Goal: Task Accomplishment & Management: Manage account settings

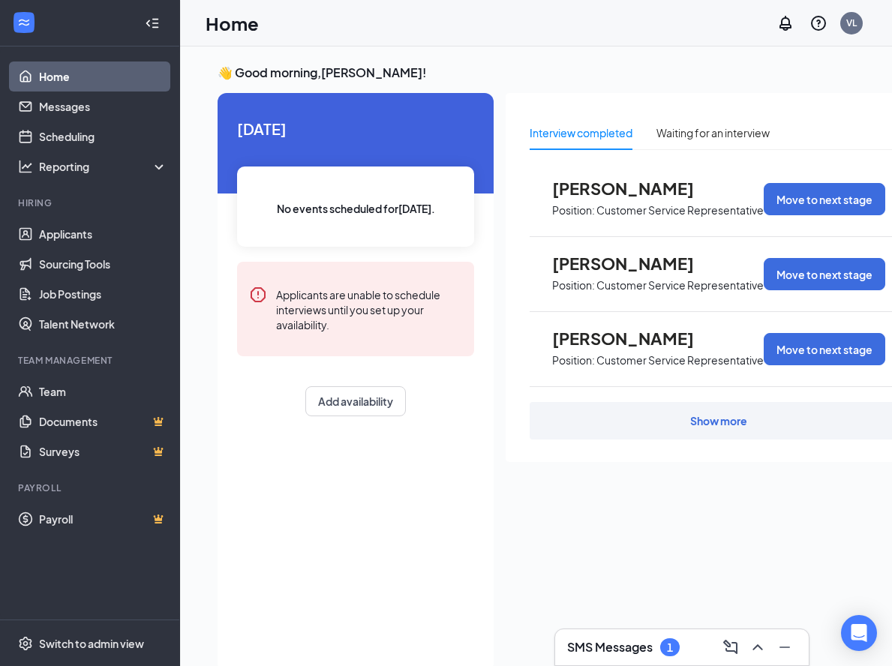
click at [714, 421] on div "Show more" at bounding box center [718, 420] width 57 height 15
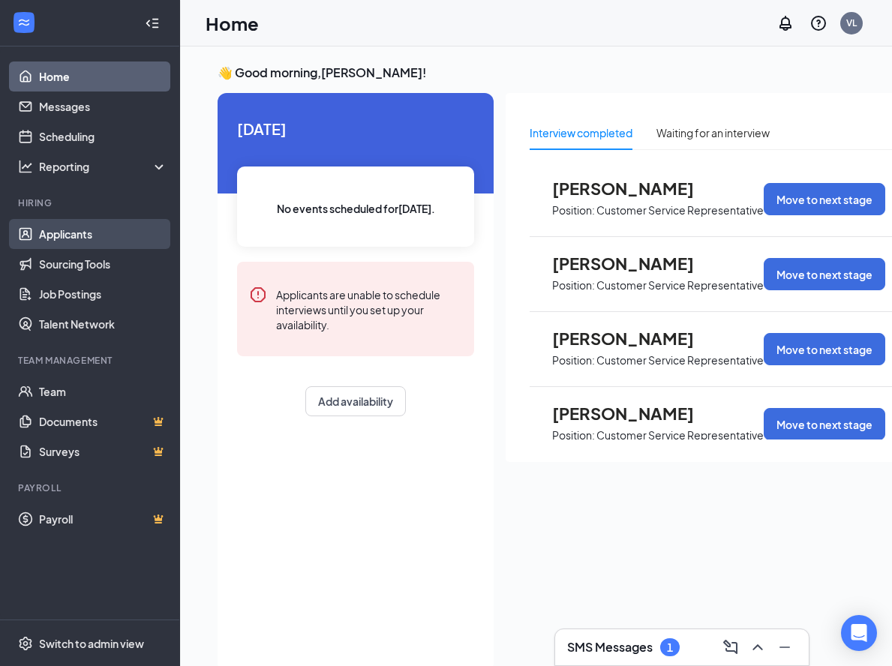
click at [65, 237] on link "Applicants" at bounding box center [103, 234] width 128 height 30
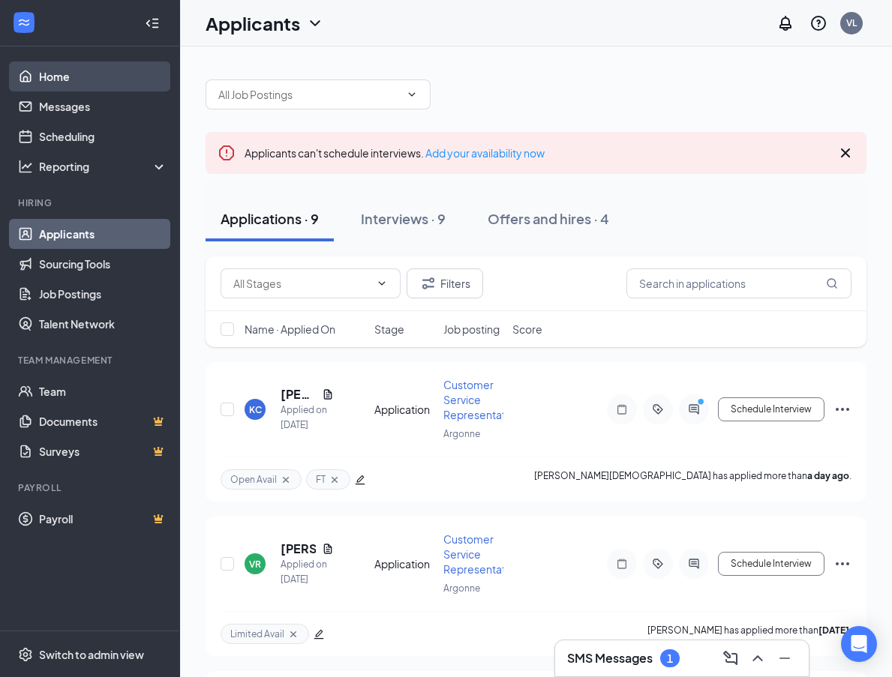
click at [68, 77] on link "Home" at bounding box center [103, 76] width 128 height 30
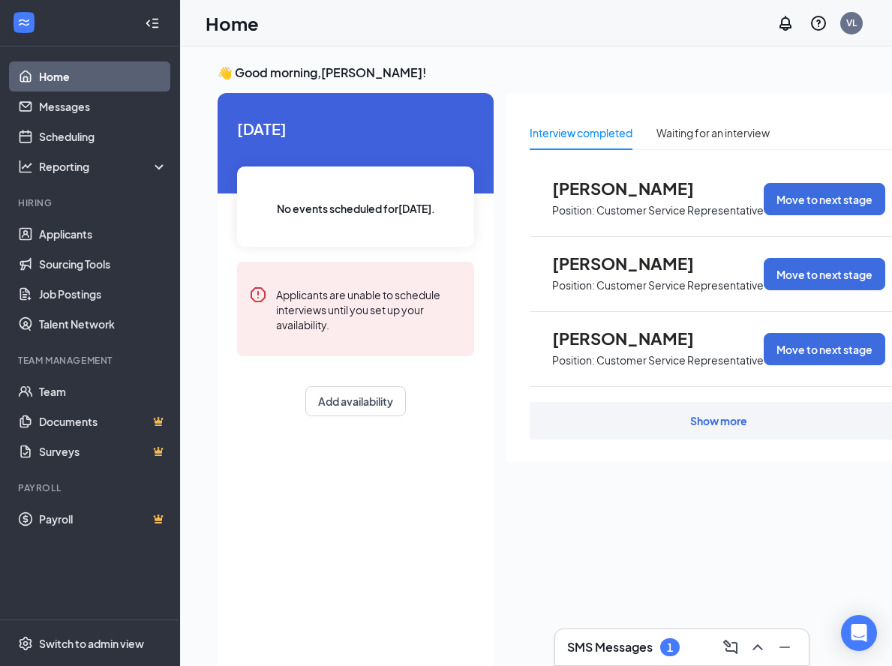
click at [616, 185] on span "[PERSON_NAME]" at bounding box center [634, 187] width 165 height 19
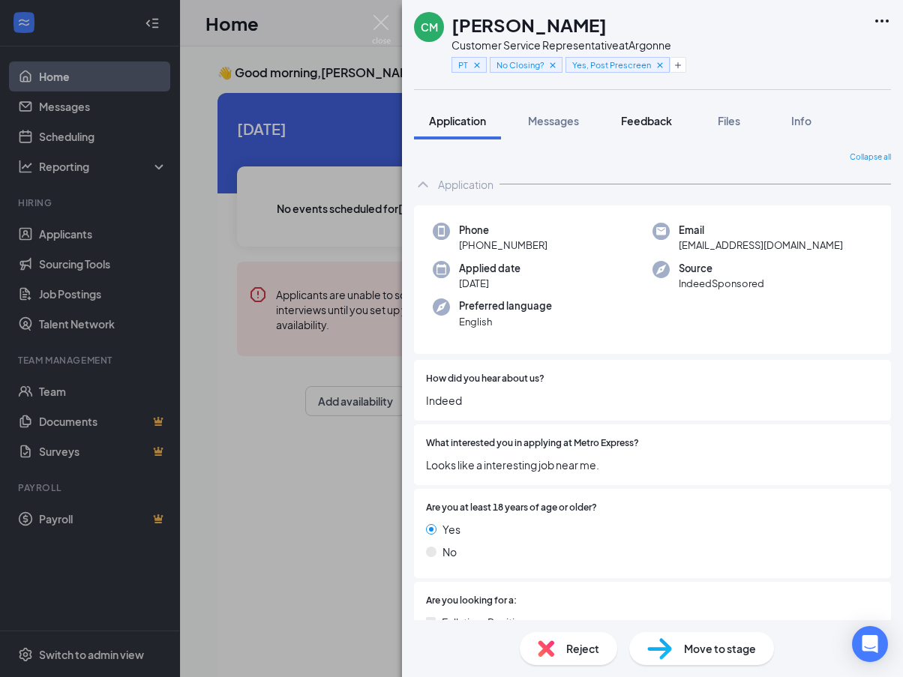
click at [644, 123] on span "Feedback" at bounding box center [646, 120] width 51 height 13
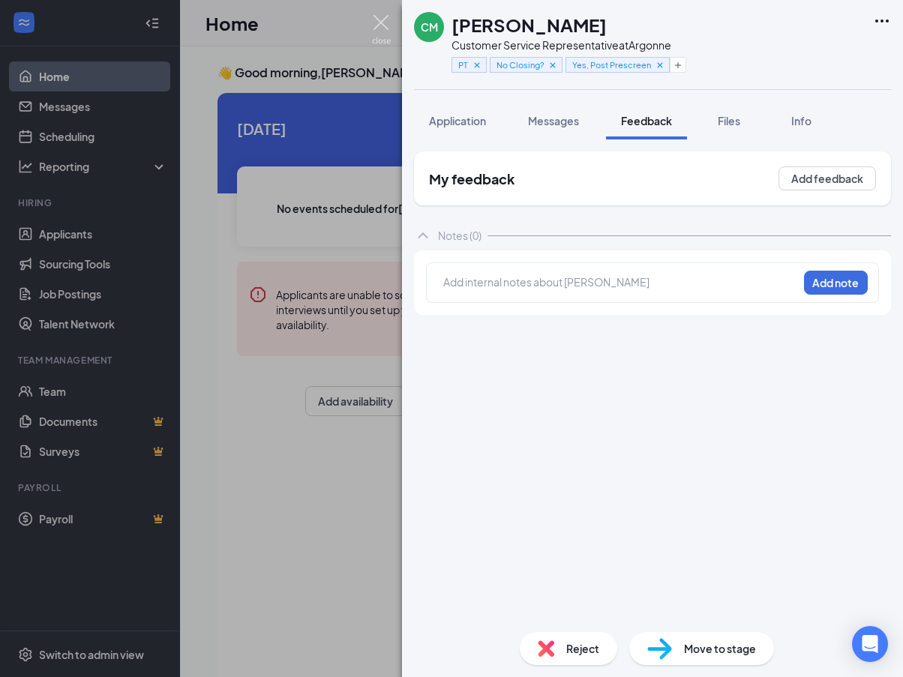
click at [377, 25] on img at bounding box center [381, 29] width 19 height 29
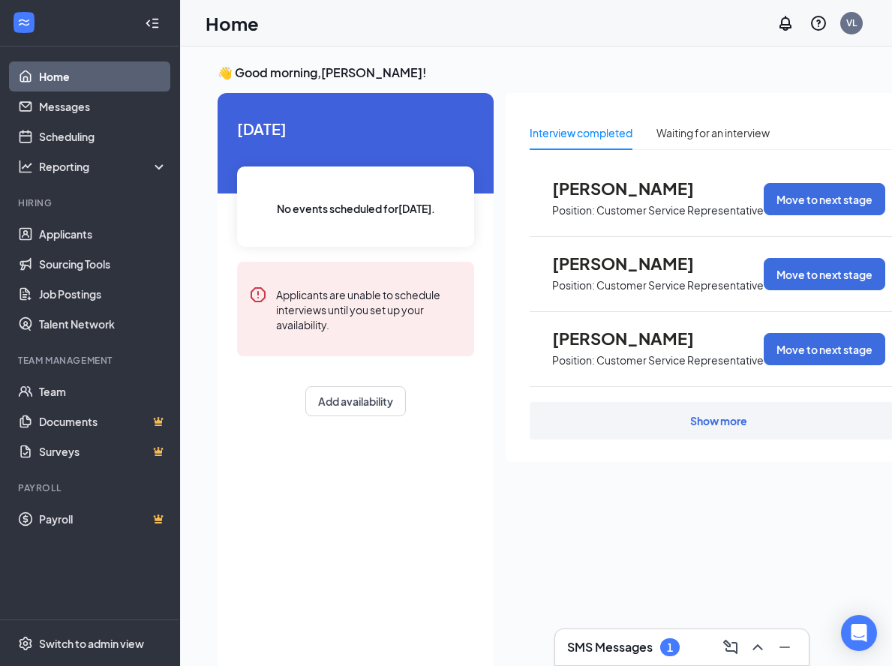
click at [705, 424] on div "Show more" at bounding box center [718, 420] width 57 height 15
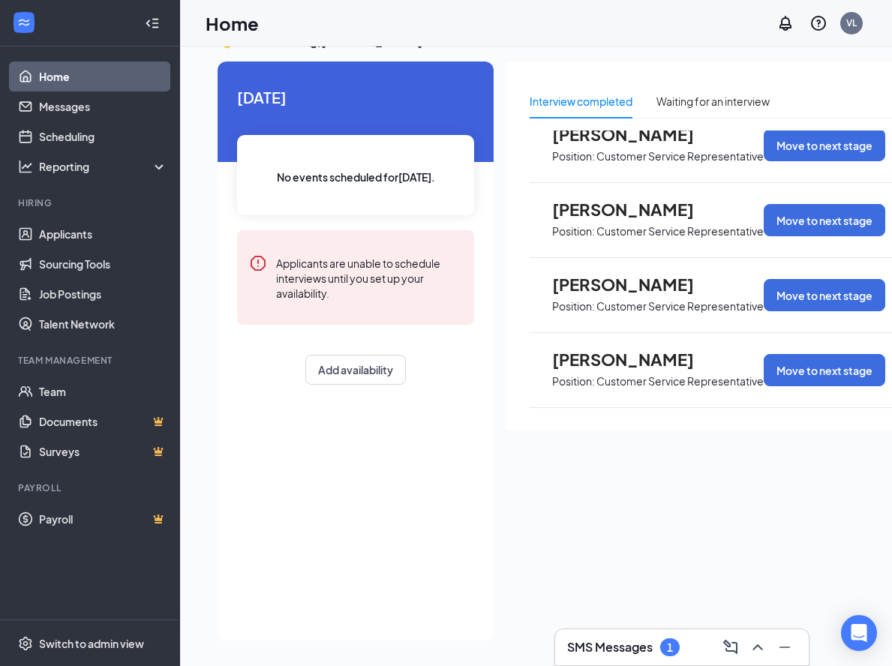
scroll to position [54, 0]
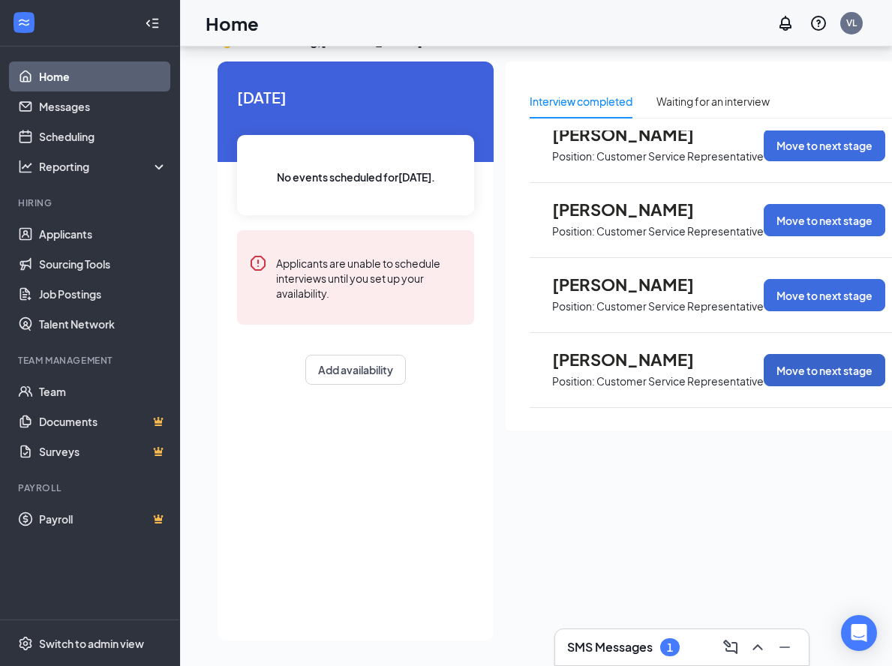
click at [799, 354] on button "Move to next stage" at bounding box center [823, 370] width 121 height 32
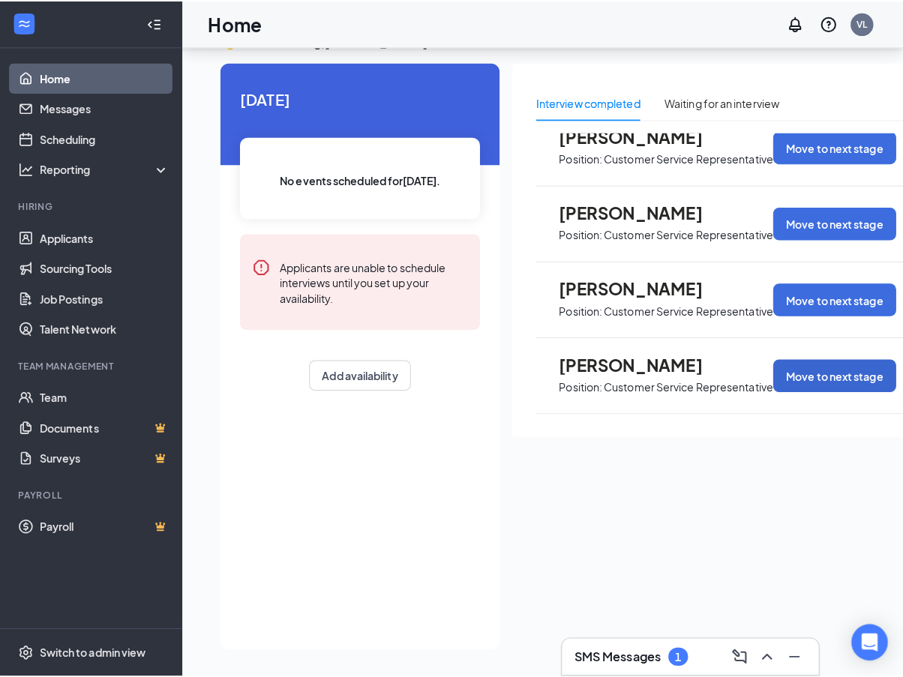
scroll to position [43, 0]
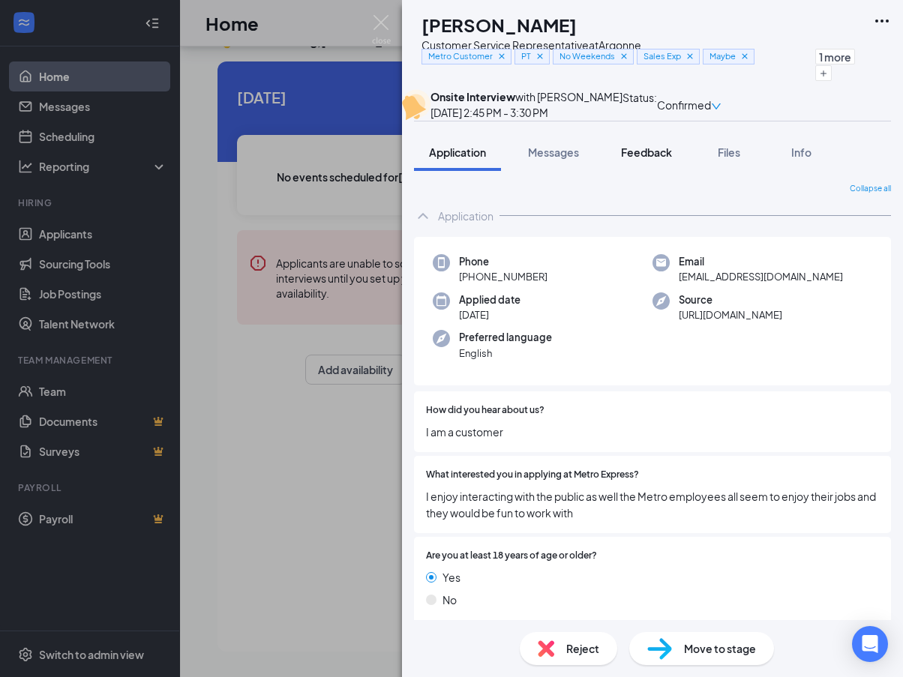
click at [652, 159] on span "Feedback" at bounding box center [646, 151] width 51 height 13
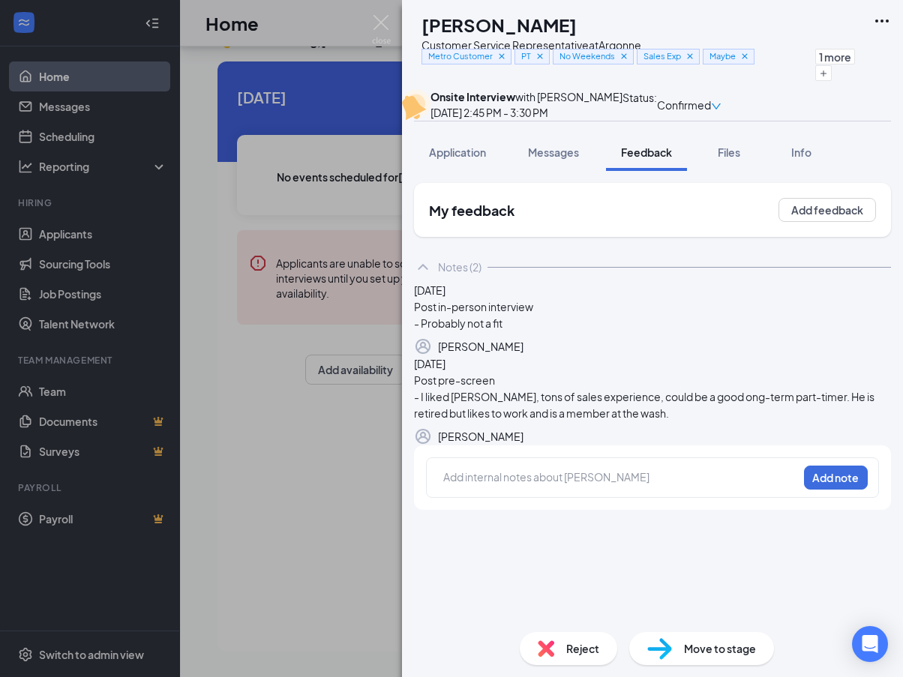
click at [495, 282] on div "Notes (2)" at bounding box center [652, 267] width 477 height 30
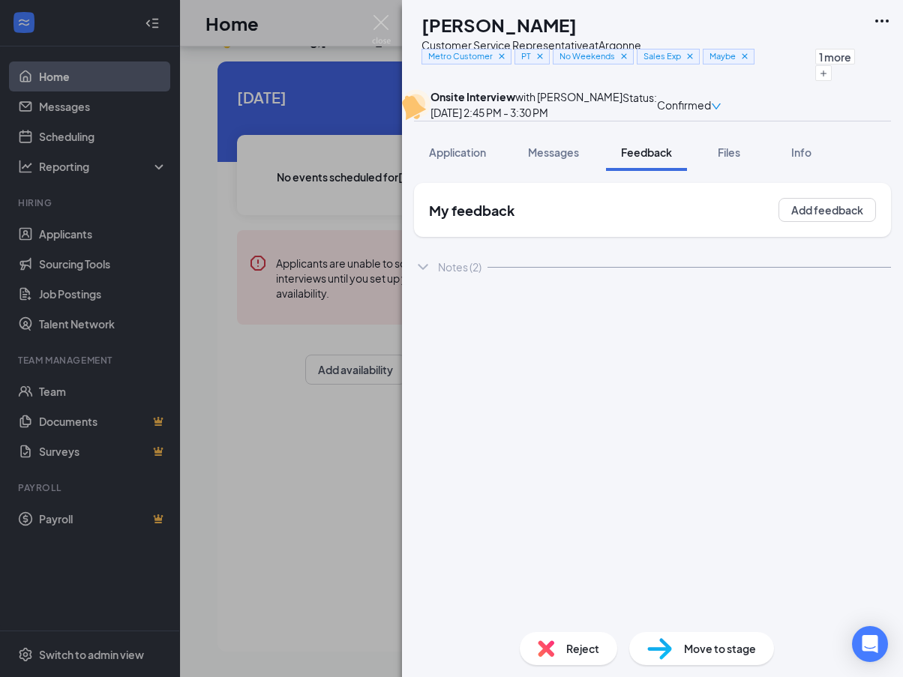
click at [495, 282] on div "Notes (2)" at bounding box center [652, 267] width 477 height 30
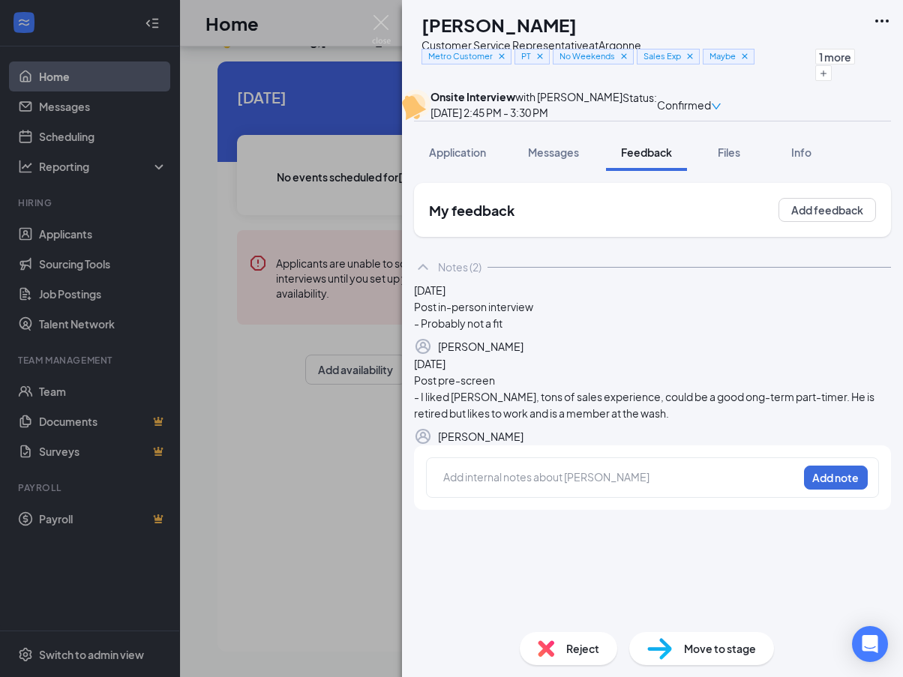
click at [496, 220] on h2 "My feedback" at bounding box center [471, 210] width 85 height 19
click at [790, 222] on button "Add feedback" at bounding box center [826, 210] width 97 height 24
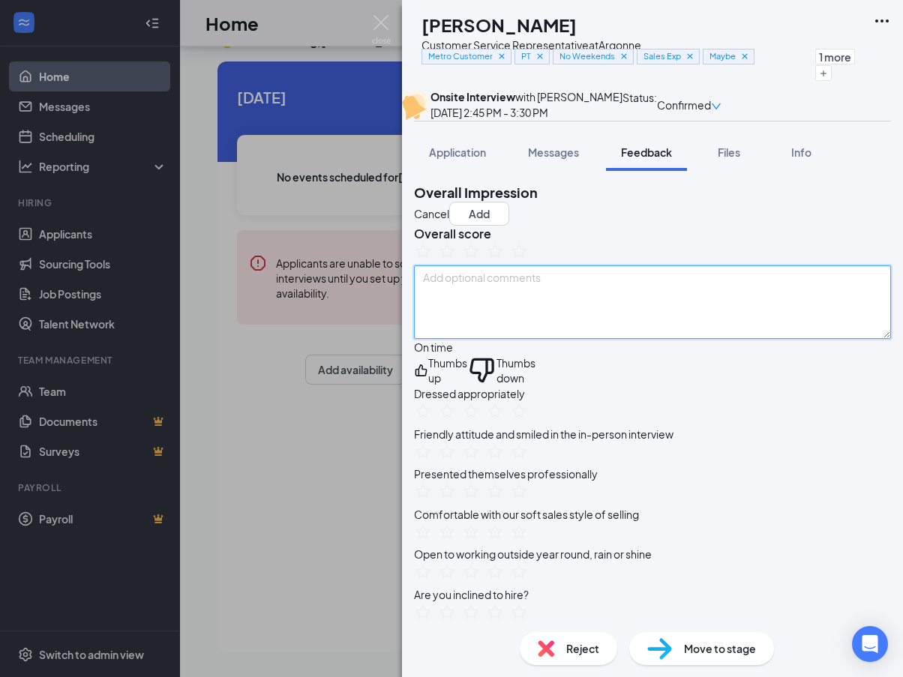
click at [539, 339] on textarea at bounding box center [652, 301] width 477 height 73
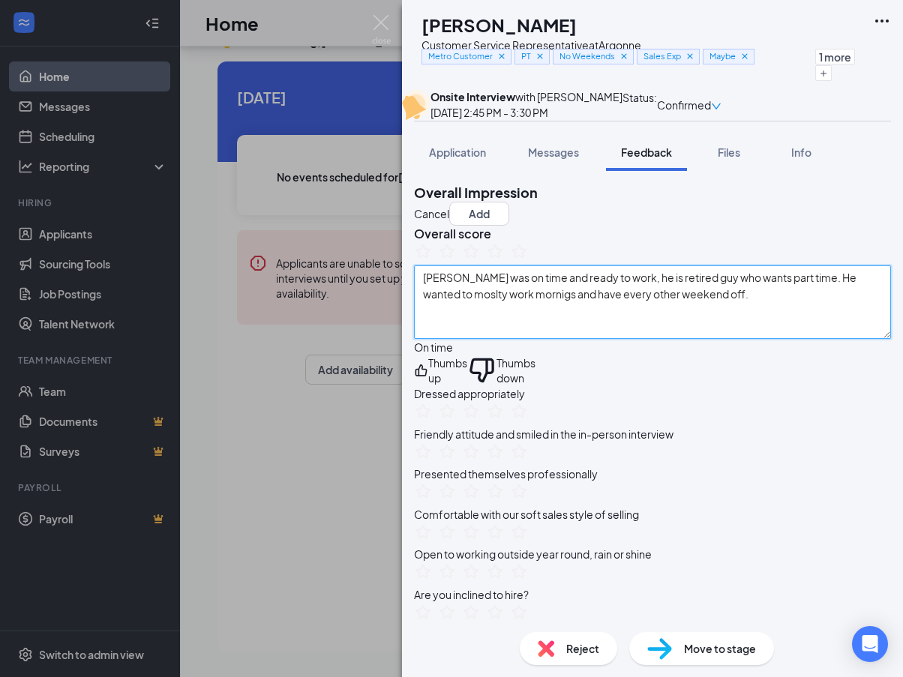
click at [466, 339] on textarea "[PERSON_NAME] was on time and ready to work, he is retired guy who wants part t…" at bounding box center [652, 301] width 477 height 73
click at [742, 339] on textarea "[PERSON_NAME] was on time and ready to work, he is retired guy who wants part t…" at bounding box center [652, 301] width 477 height 73
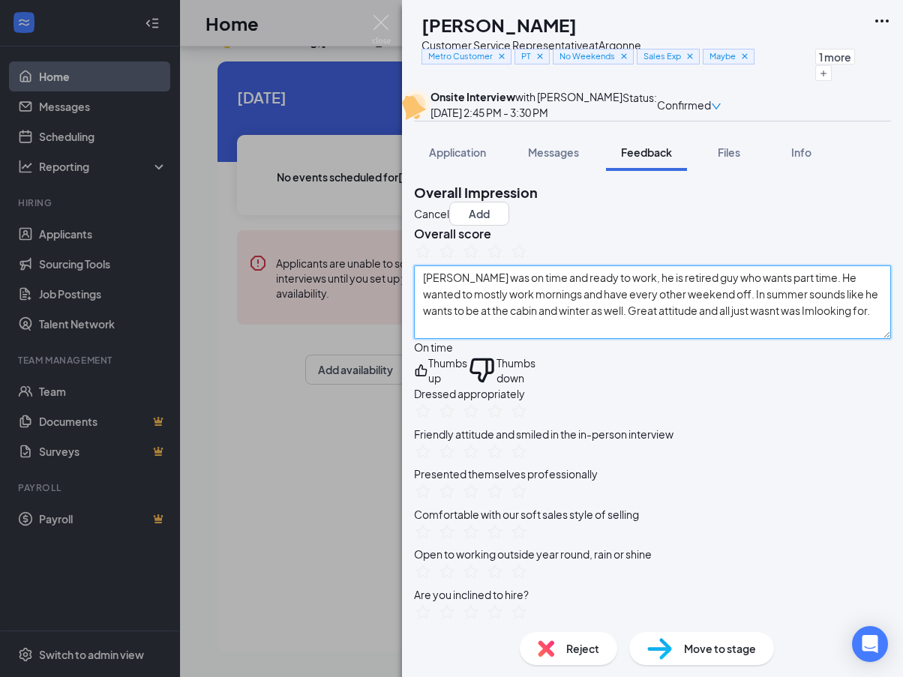
click at [788, 339] on textarea "[PERSON_NAME] was on time and ready to work, he is retired guy who wants part t…" at bounding box center [652, 301] width 477 height 73
click at [519, 339] on textarea "[PERSON_NAME] was on time and ready to work, he is retired guy who wants part t…" at bounding box center [652, 301] width 477 height 73
type textarea "[PERSON_NAME] was on time and ready to work, he is retired guy who wants part t…"
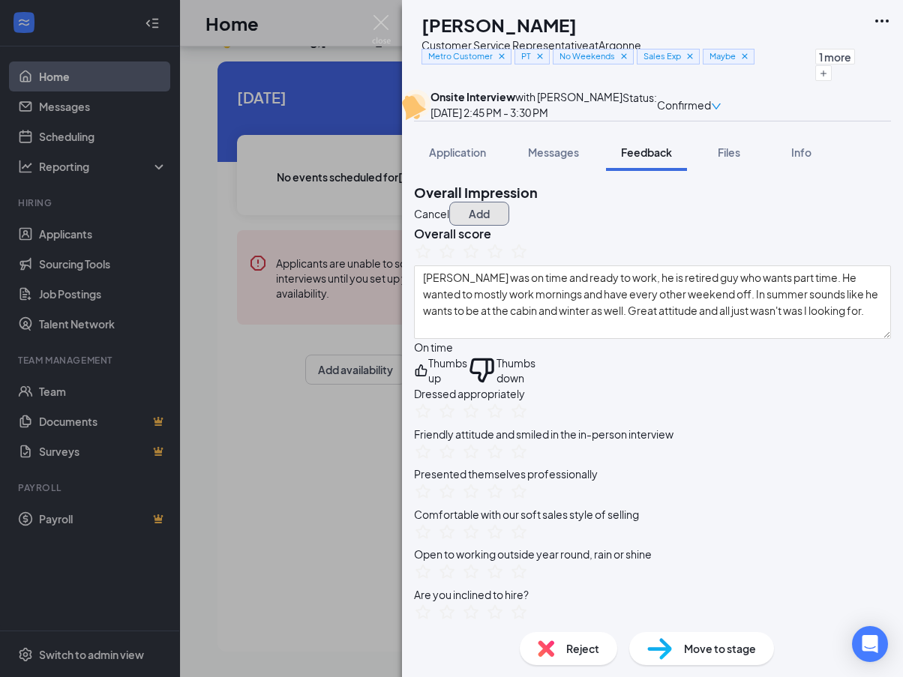
click at [509, 226] on button "Add" at bounding box center [479, 214] width 60 height 24
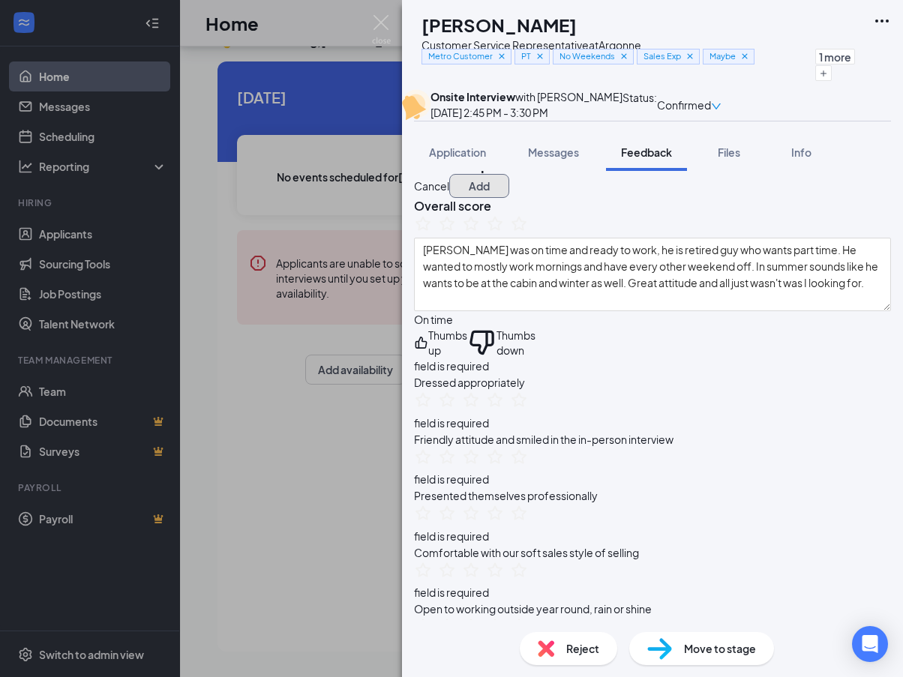
scroll to position [75, 0]
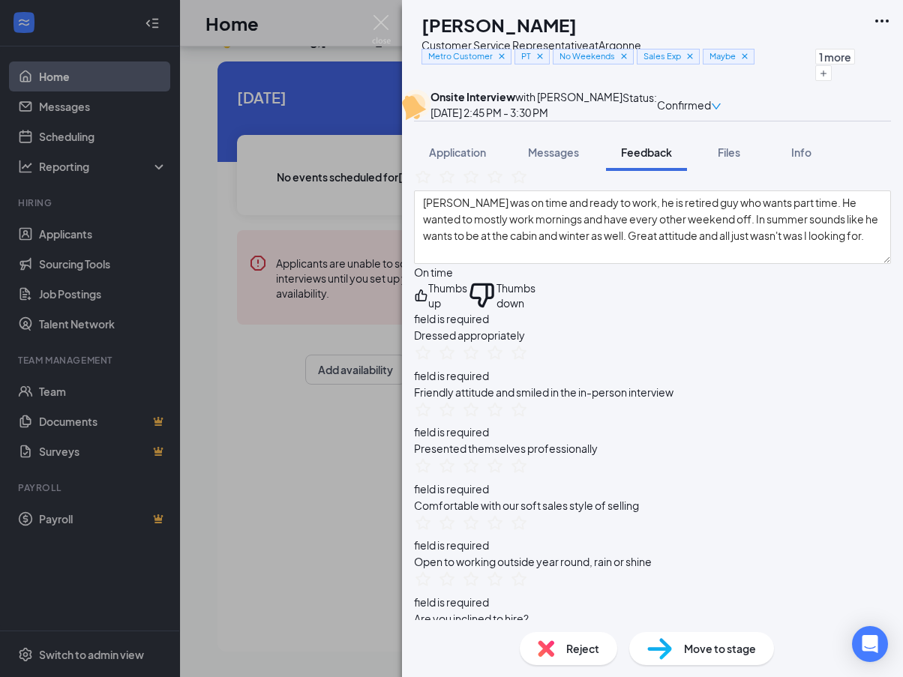
click at [427, 302] on icon "ThumbsUp" at bounding box center [421, 296] width 12 height 12
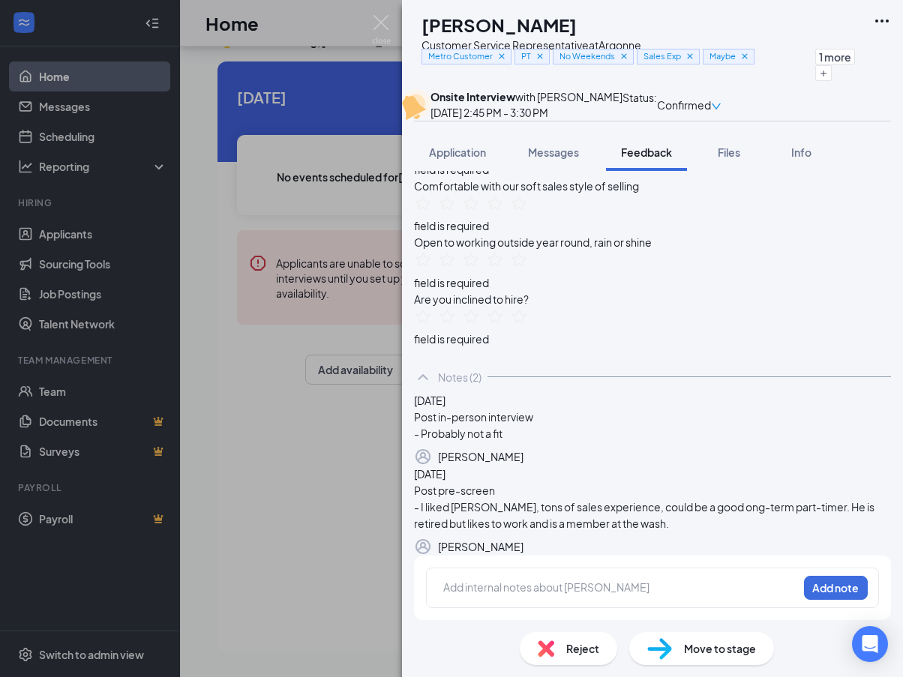
scroll to position [707, 0]
click at [821, 592] on button "Add note" at bounding box center [836, 588] width 64 height 24
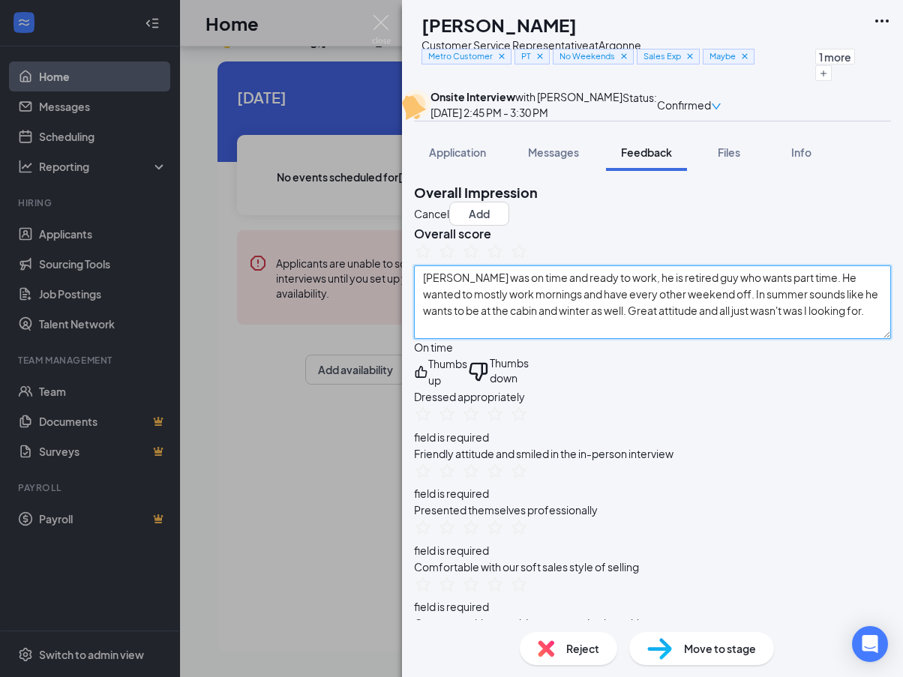
scroll to position [0, 0]
drag, startPoint x: 577, startPoint y: 400, endPoint x: 435, endPoint y: 334, distance: 157.0
click at [435, 334] on div "Overall score [PERSON_NAME] was on time and ready to work, he is retired guy wh…" at bounding box center [652, 282] width 477 height 113
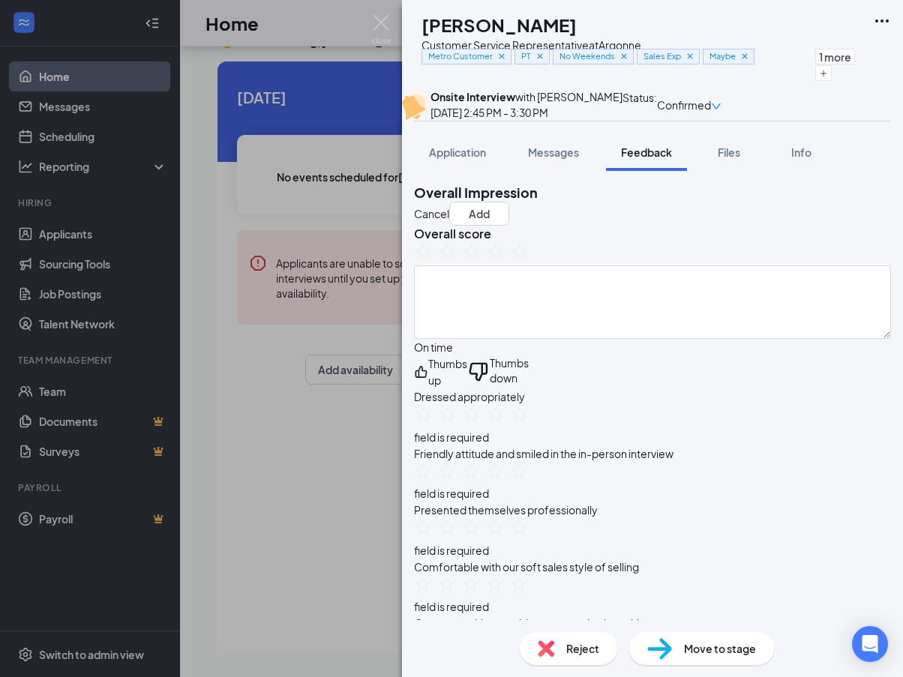
click at [719, 388] on div "Thumbs up Thumbs down" at bounding box center [652, 371] width 477 height 33
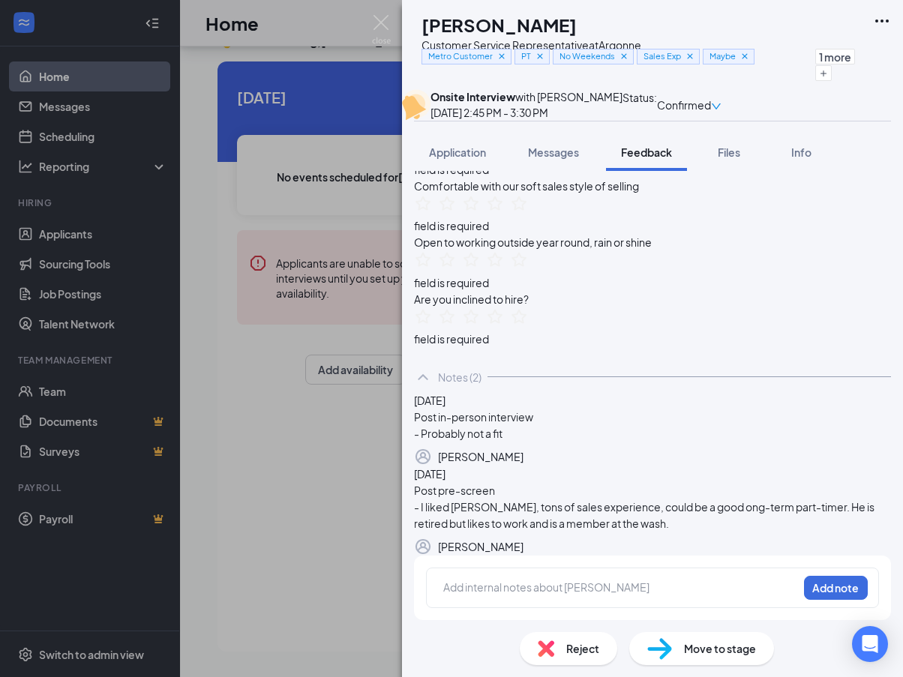
scroll to position [707, 0]
click at [495, 593] on div at bounding box center [620, 588] width 353 height 16
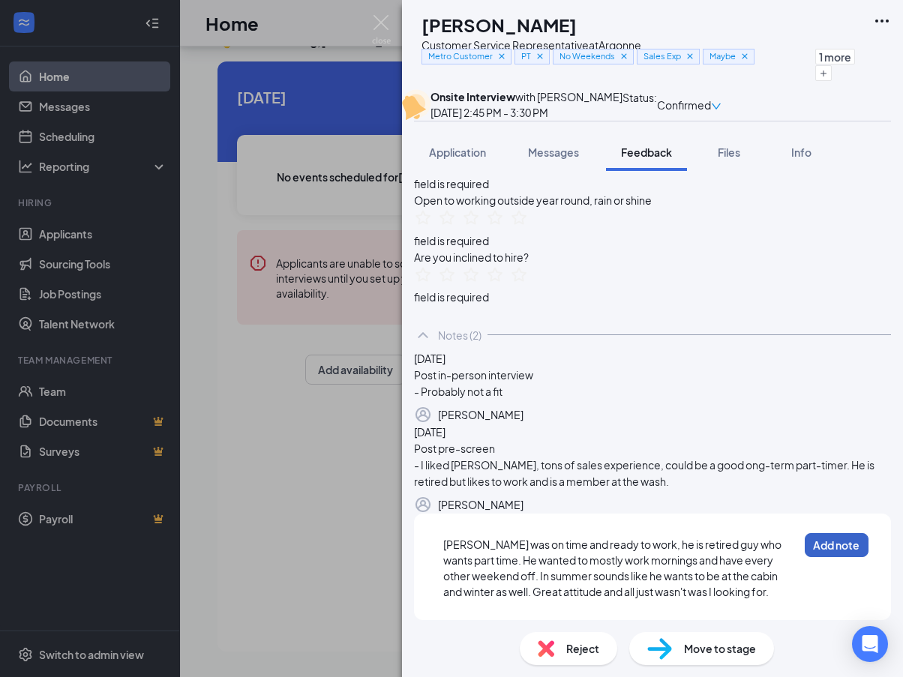
click at [814, 557] on button "Add note" at bounding box center [837, 545] width 64 height 24
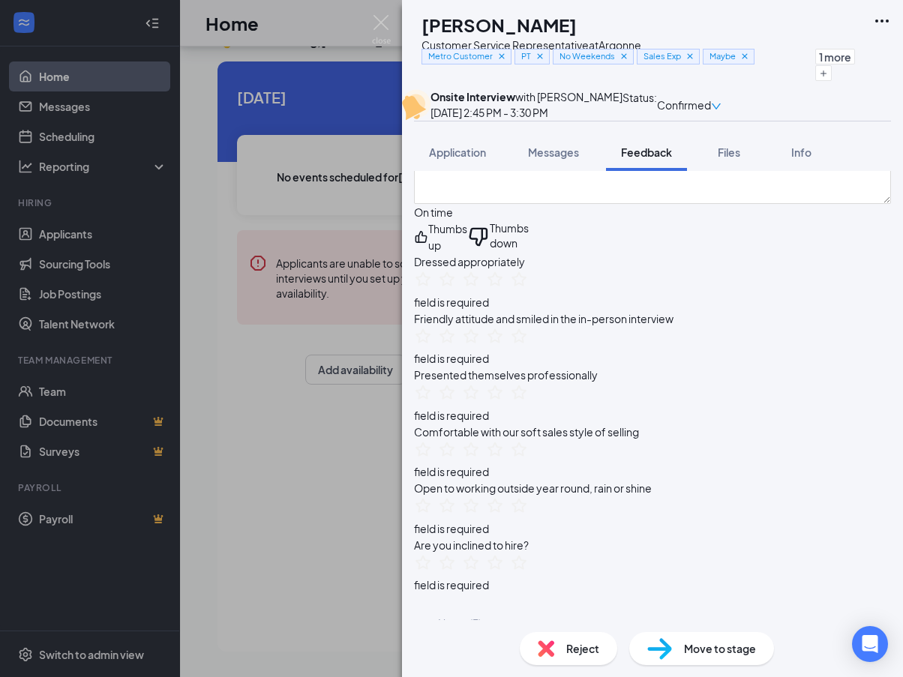
scroll to position [225, 0]
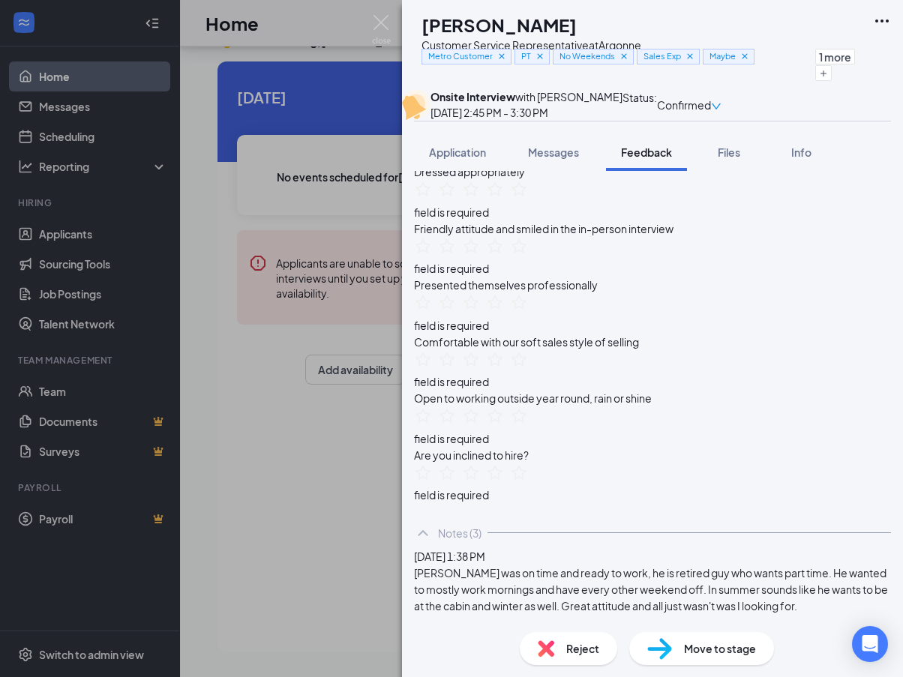
click at [453, 220] on div "field is required" at bounding box center [652, 212] width 477 height 16
click at [489, 220] on div "field is required" at bounding box center [652, 212] width 477 height 16
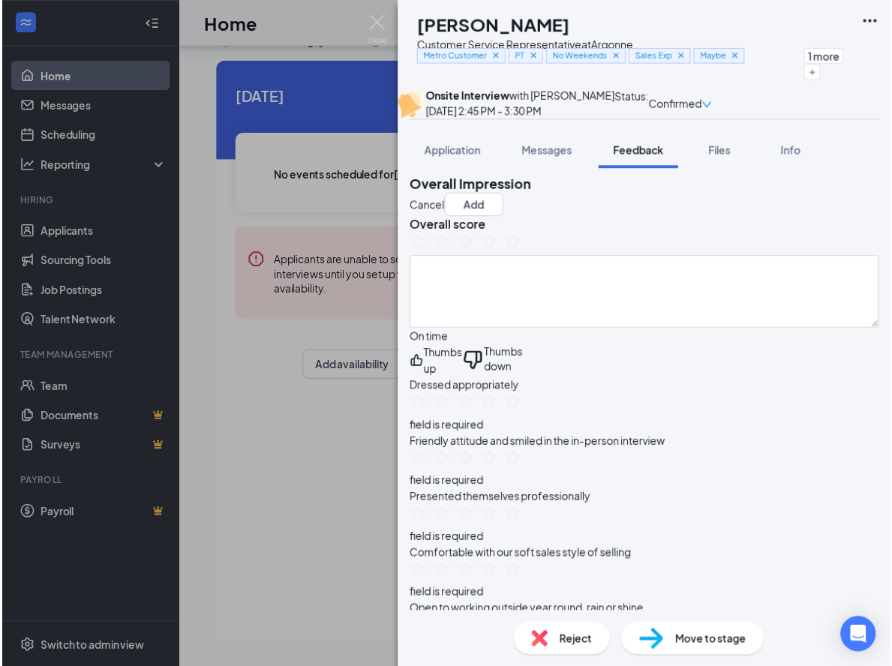
scroll to position [0, 0]
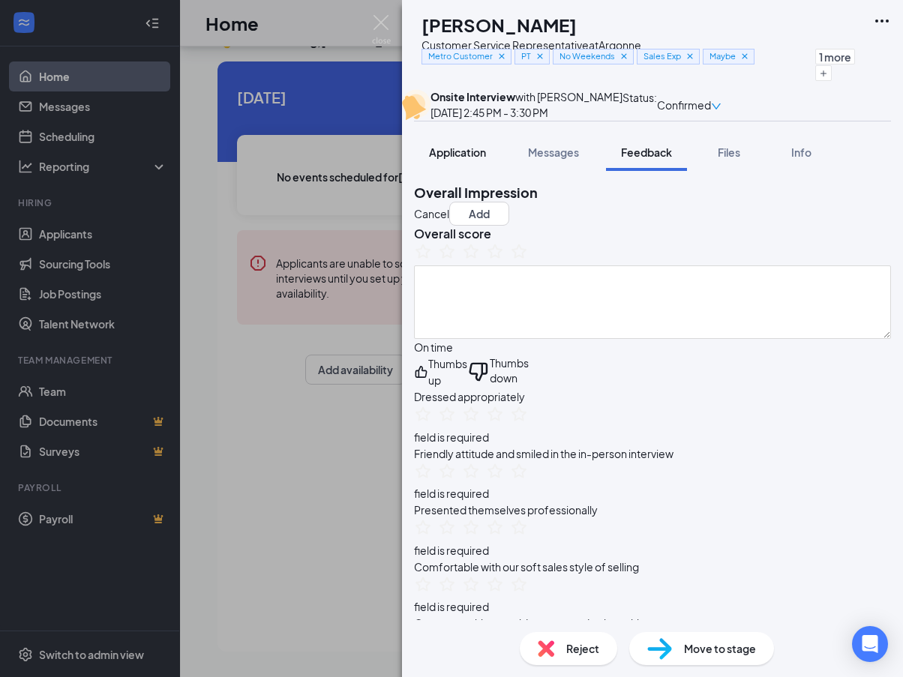
click at [458, 160] on div "Application" at bounding box center [457, 152] width 57 height 15
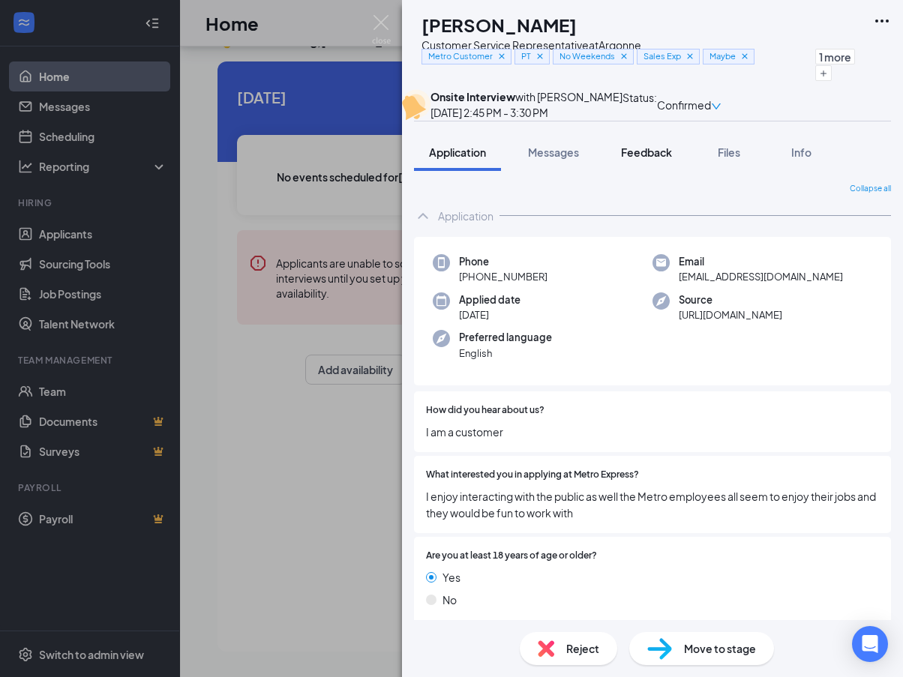
click at [647, 159] on span "Feedback" at bounding box center [646, 151] width 51 height 13
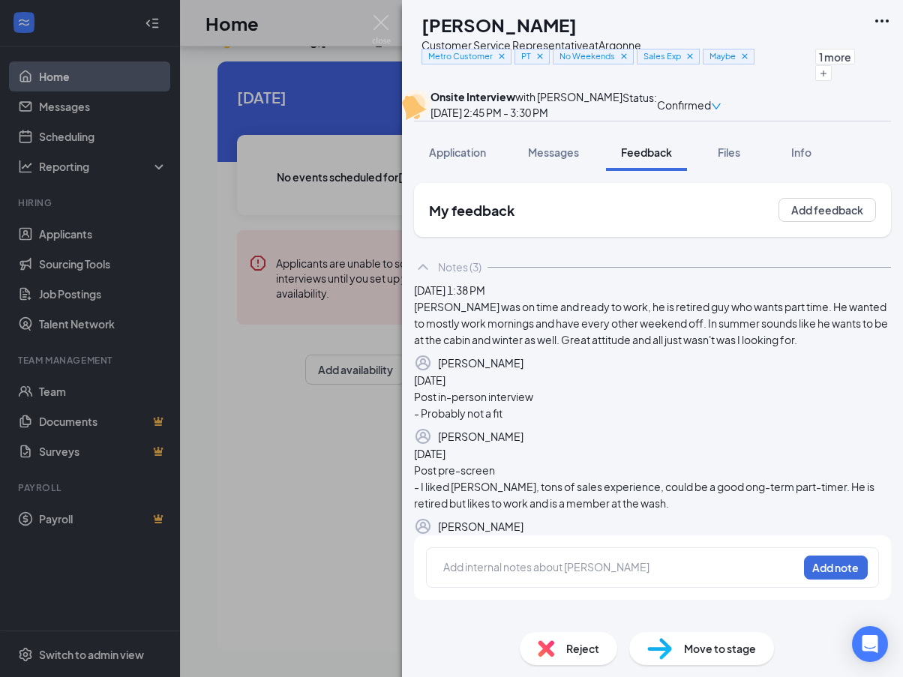
click at [484, 237] on div "My feedback Add feedback" at bounding box center [652, 210] width 477 height 54
click at [806, 222] on button "Add feedback" at bounding box center [826, 210] width 97 height 24
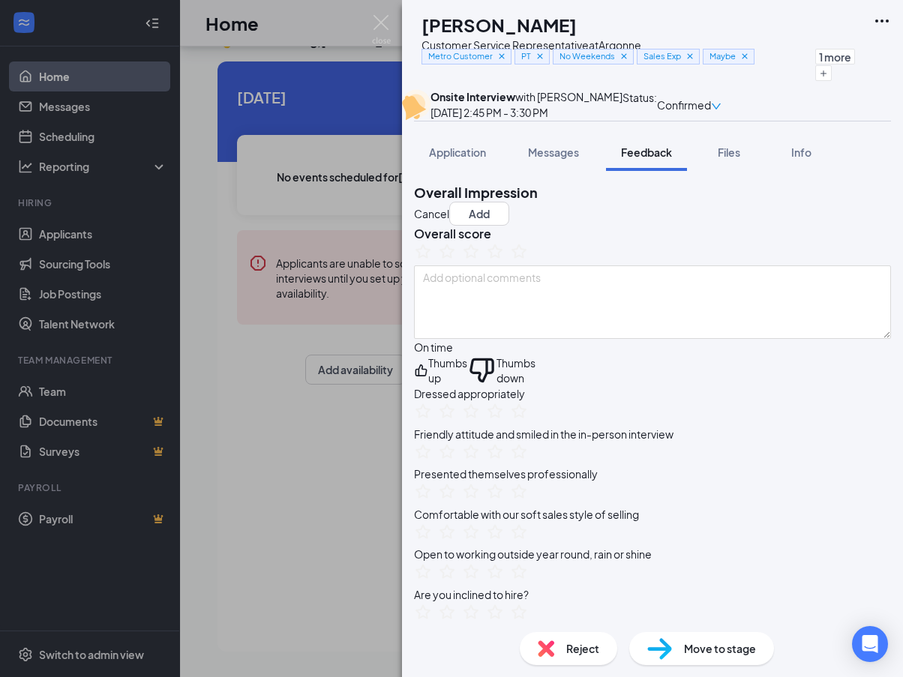
click at [585, 268] on div "Overall score" at bounding box center [652, 282] width 477 height 113
click at [503, 259] on icon "StarBorder" at bounding box center [495, 251] width 16 height 16
click at [696, 385] on div "On time Thumbs up Thumbs down" at bounding box center [652, 362] width 477 height 46
click at [509, 226] on button "Add" at bounding box center [479, 214] width 60 height 24
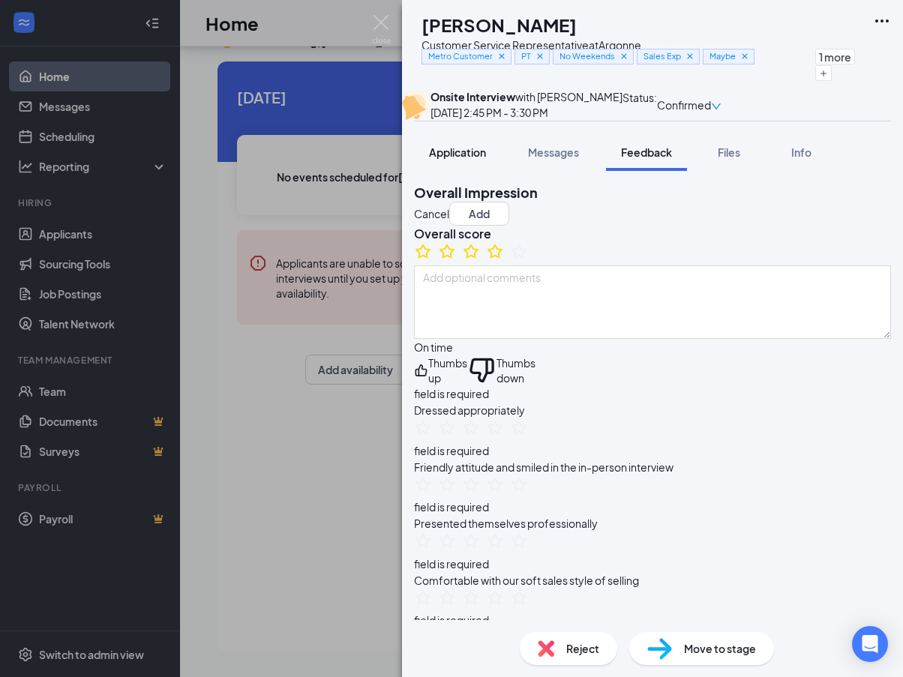
click at [453, 159] on span "Application" at bounding box center [457, 151] width 57 height 13
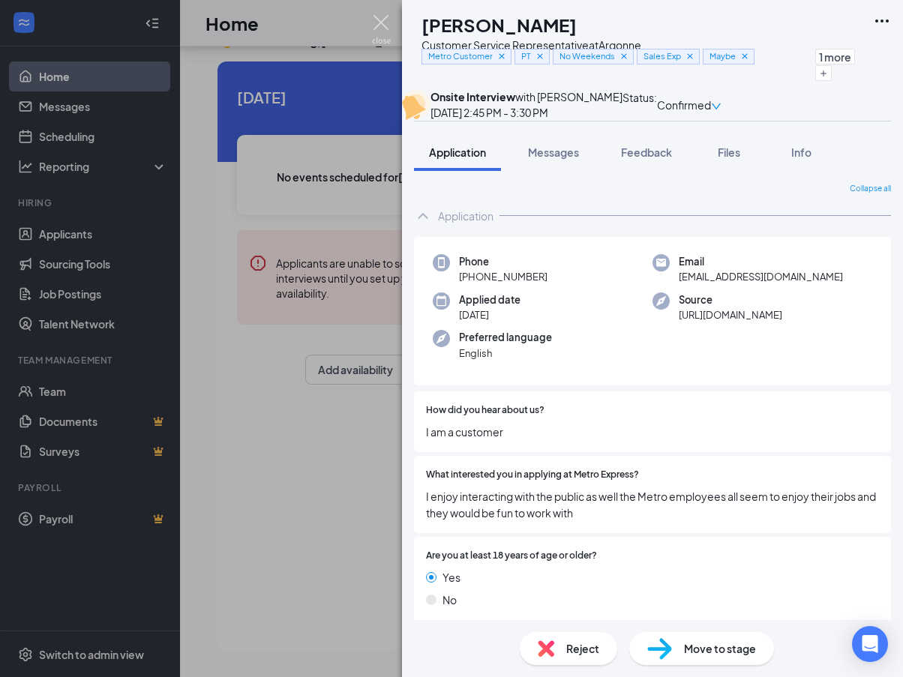
drag, startPoint x: 374, startPoint y: 16, endPoint x: 369, endPoint y: 40, distance: 25.3
click at [374, 16] on img at bounding box center [381, 29] width 19 height 29
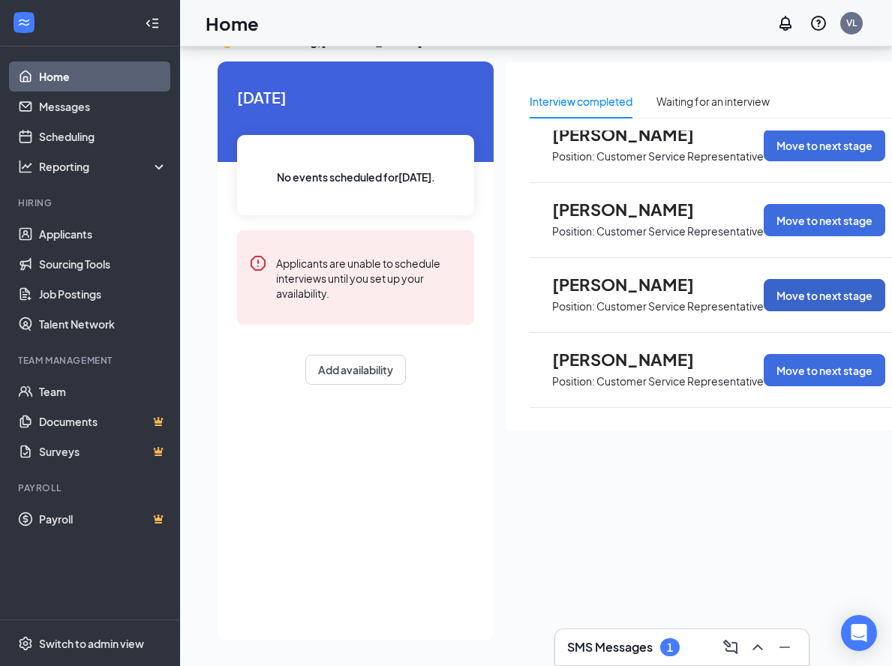
click at [808, 279] on button "Move to next stage" at bounding box center [823, 295] width 121 height 32
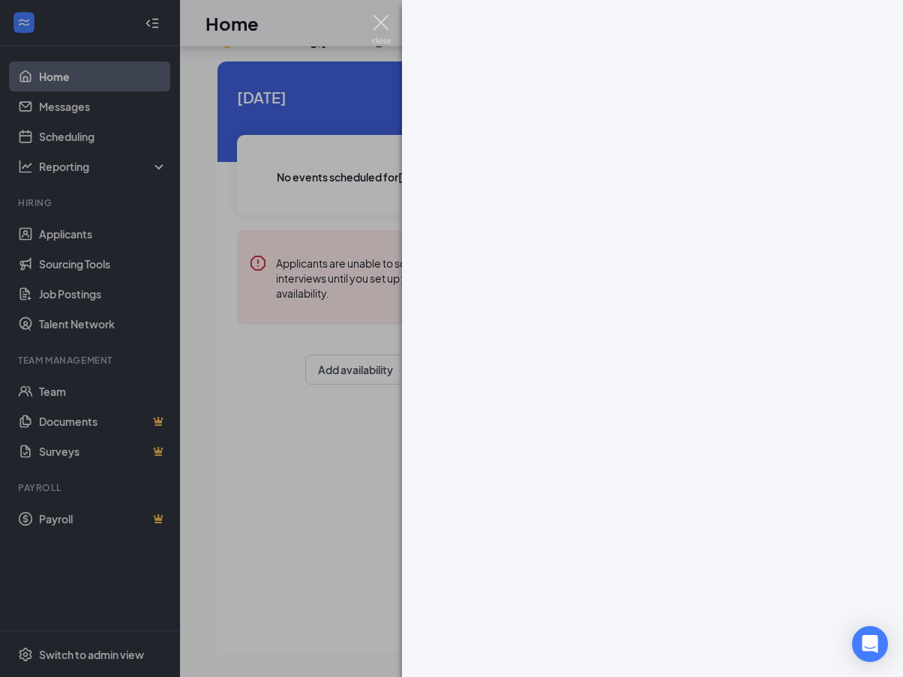
click at [382, 23] on img at bounding box center [381, 29] width 19 height 29
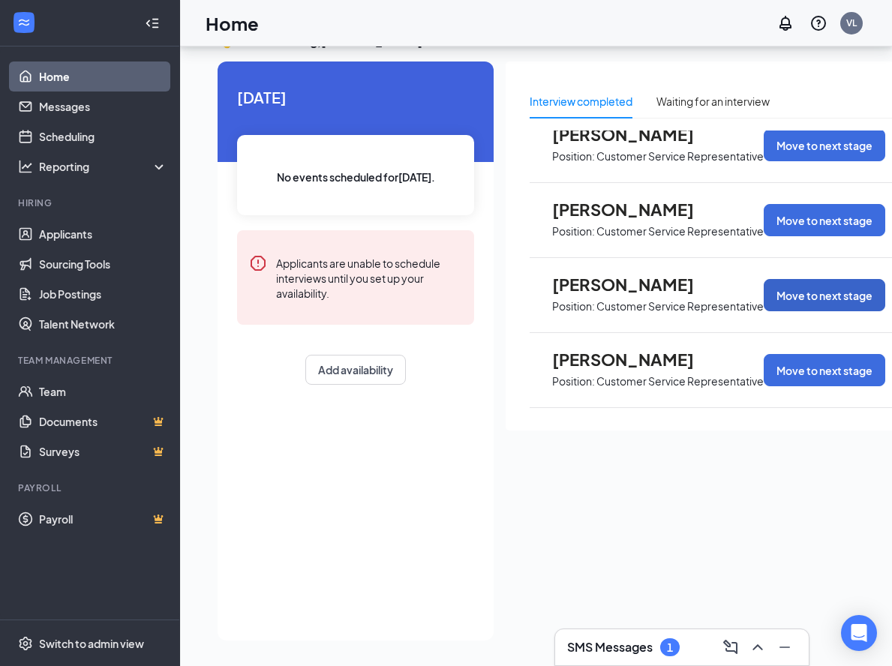
click at [844, 284] on button "Move to next stage" at bounding box center [823, 295] width 121 height 32
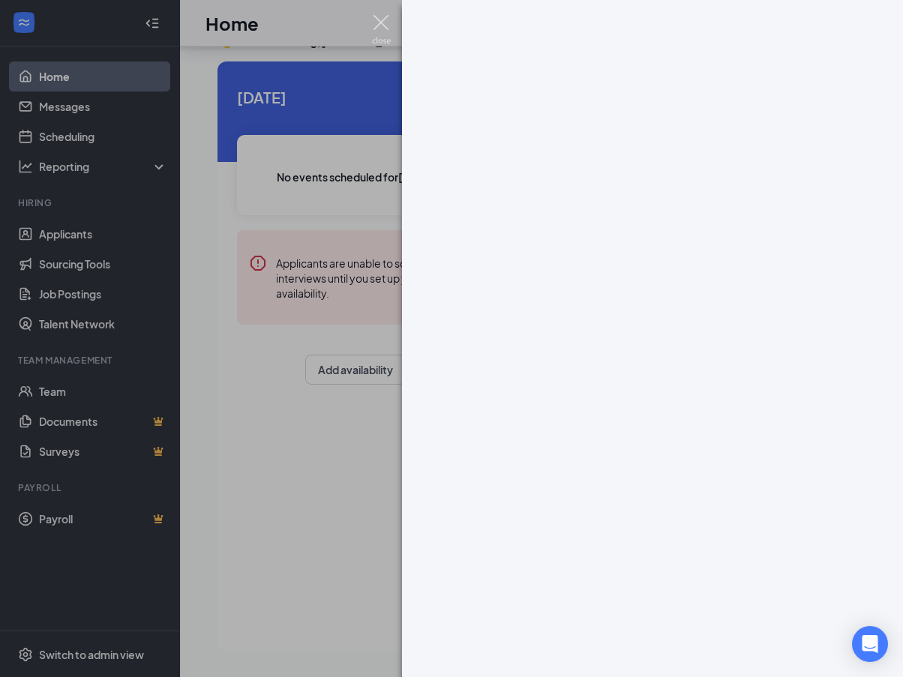
click at [382, 19] on img at bounding box center [381, 29] width 19 height 29
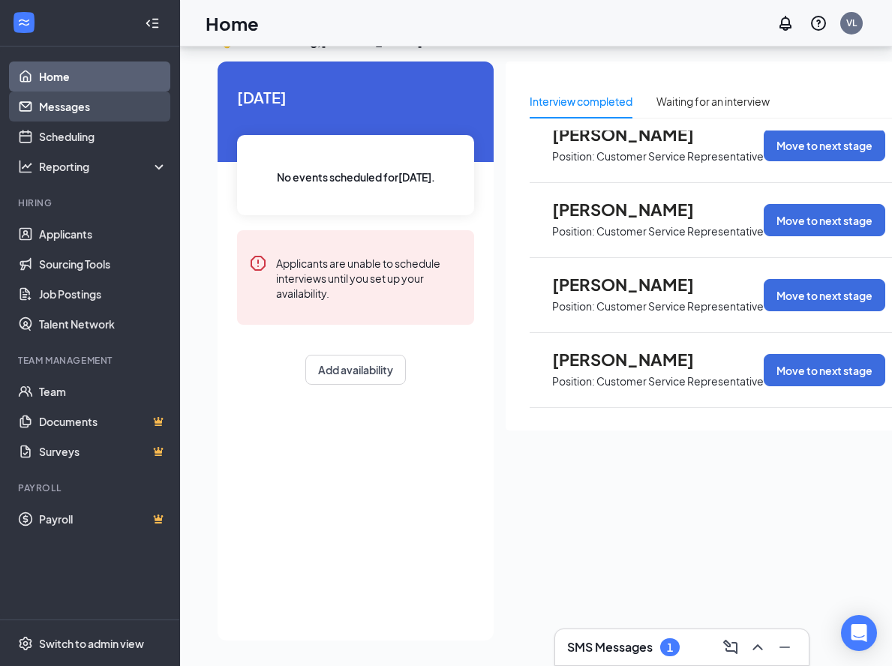
click at [40, 109] on link "Messages" at bounding box center [103, 106] width 128 height 30
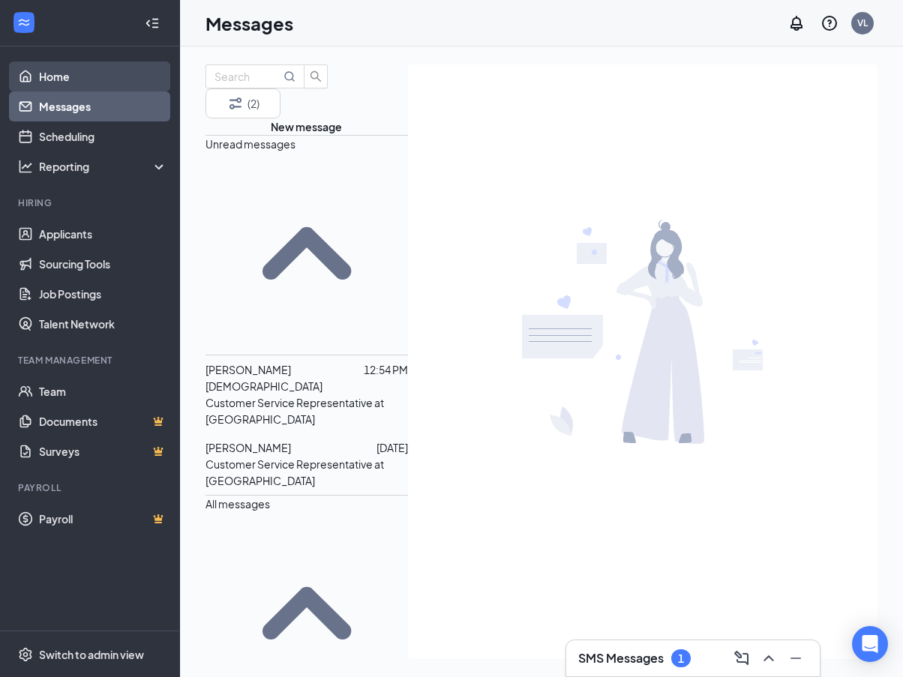
click at [64, 76] on link "Home" at bounding box center [103, 76] width 128 height 30
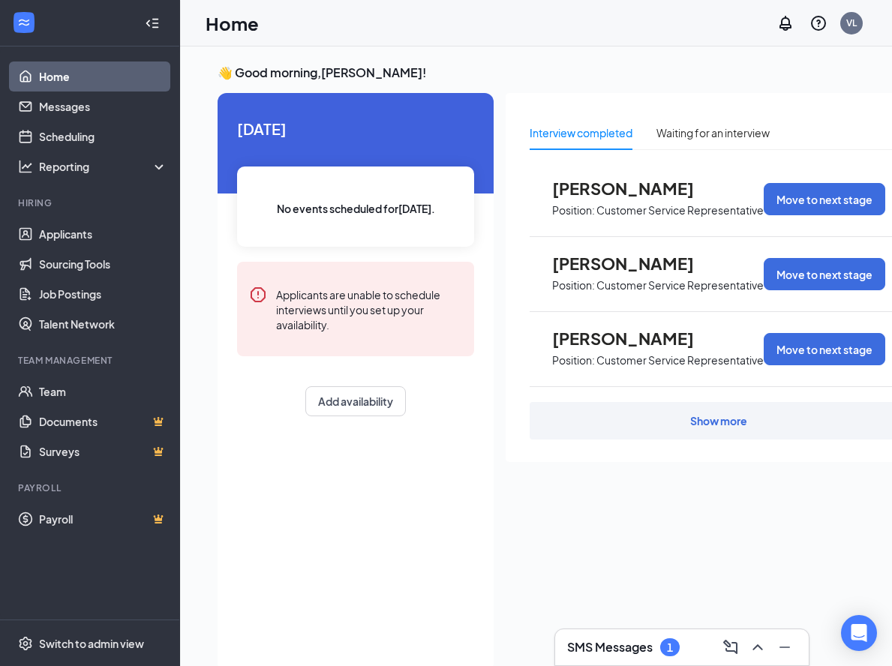
drag, startPoint x: 711, startPoint y: 401, endPoint x: 712, endPoint y: 419, distance: 18.1
click at [711, 402] on div "[PERSON_NAME] Position: Customer Service Representative Move to next stage [PER…" at bounding box center [718, 300] width 378 height 277
click at [714, 429] on div "Show more" at bounding box center [718, 420] width 378 height 37
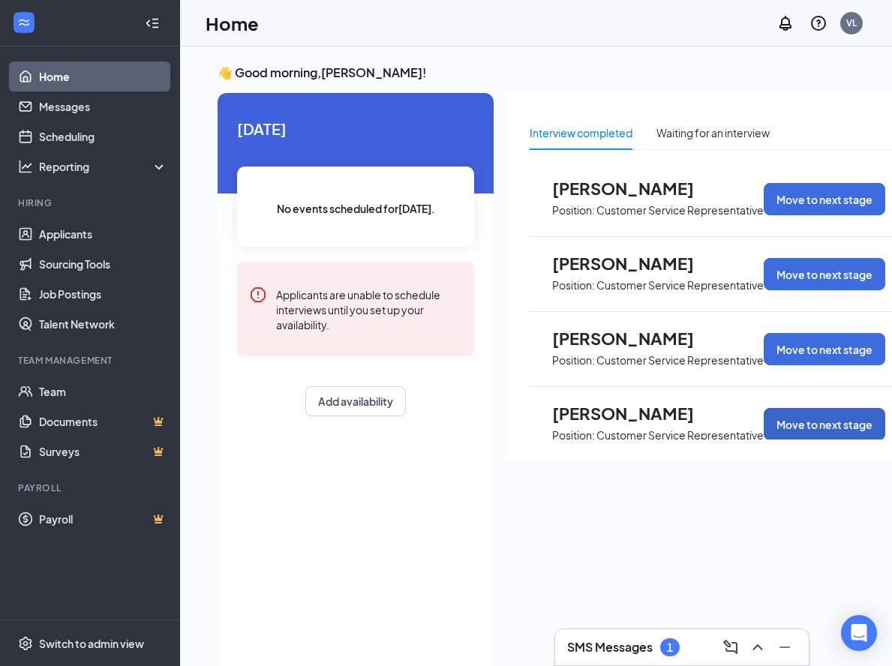
click at [799, 422] on button "Move to next stage" at bounding box center [823, 424] width 121 height 32
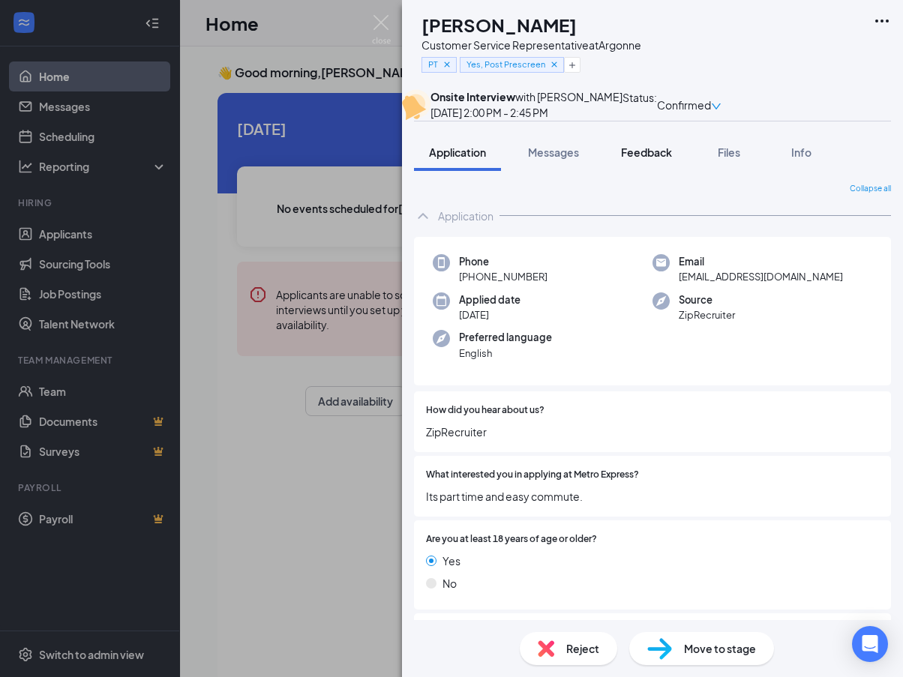
click at [661, 159] on span "Feedback" at bounding box center [646, 151] width 51 height 13
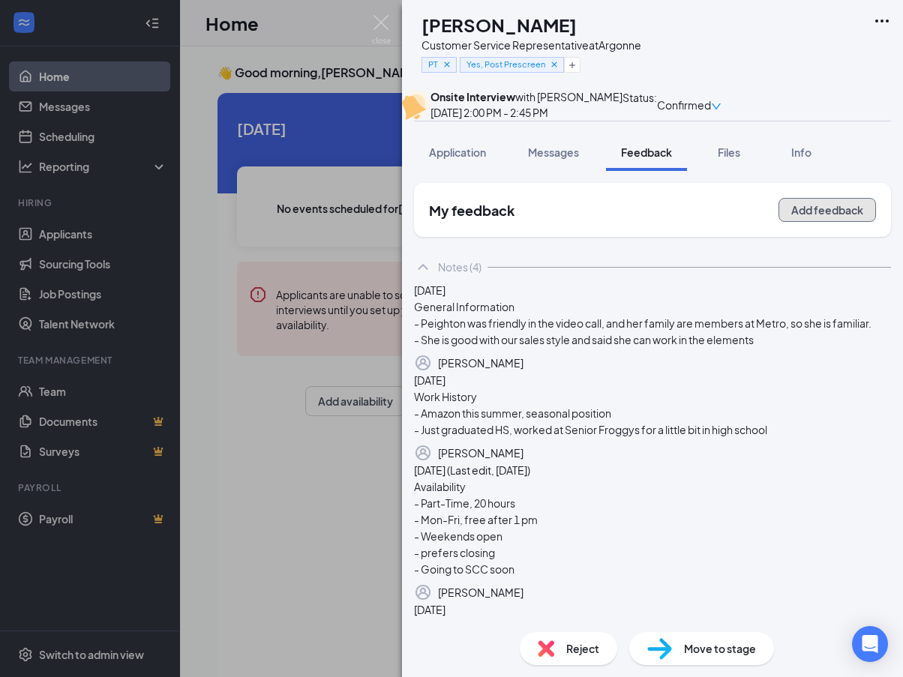
click at [815, 222] on button "Add feedback" at bounding box center [826, 210] width 97 height 24
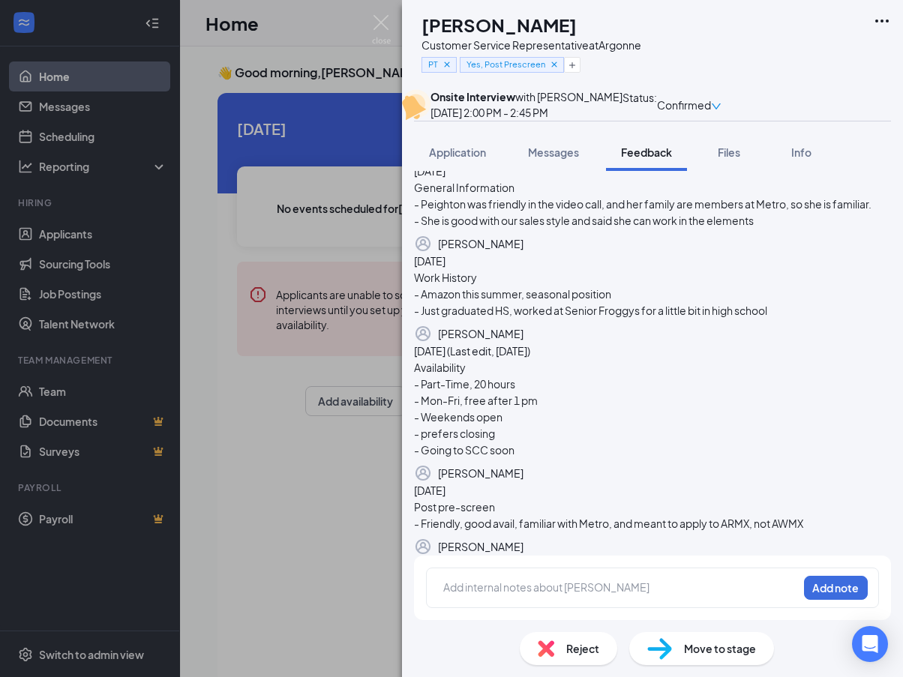
scroll to position [892, 0]
click at [522, 583] on div at bounding box center [620, 588] width 353 height 16
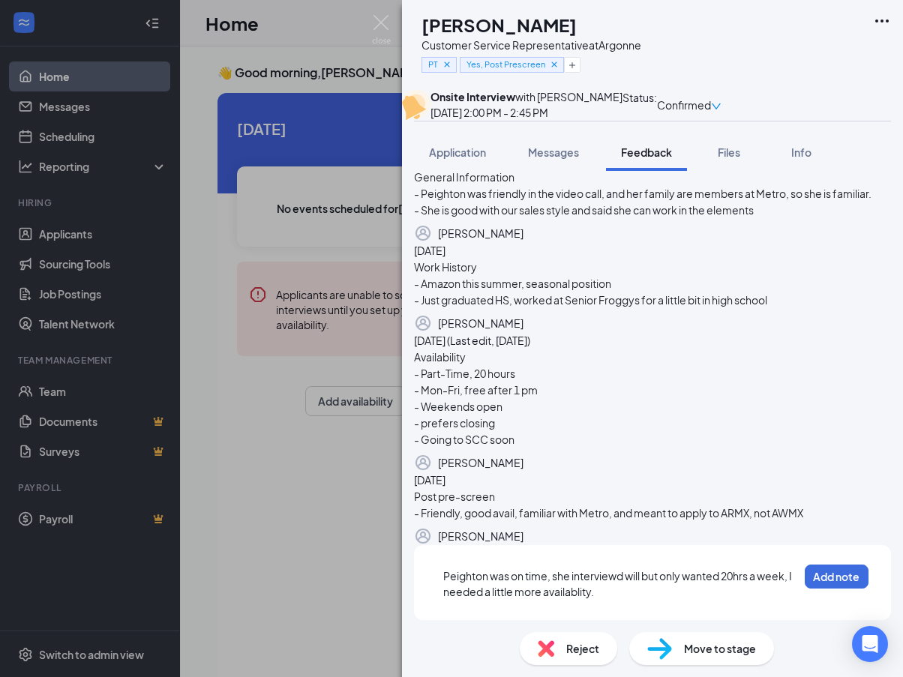
click at [602, 588] on span "Peighton was on time, she interviewd will but only wanted 20hrs a week, I neede…" at bounding box center [618, 583] width 350 height 29
drag, startPoint x: 602, startPoint y: 588, endPoint x: 681, endPoint y: 608, distance: 81.3
click at [681, 600] on div "Peighton was on time, she interviewd will but only wanted 20hrs a week, I neede…" at bounding box center [620, 583] width 355 height 31
click at [669, 600] on div "Peighton was on time, she interviewd will but only wanted 20hrs a week, I neede…" at bounding box center [620, 583] width 355 height 31
drag, startPoint x: 654, startPoint y: 607, endPoint x: 442, endPoint y: 569, distance: 214.8
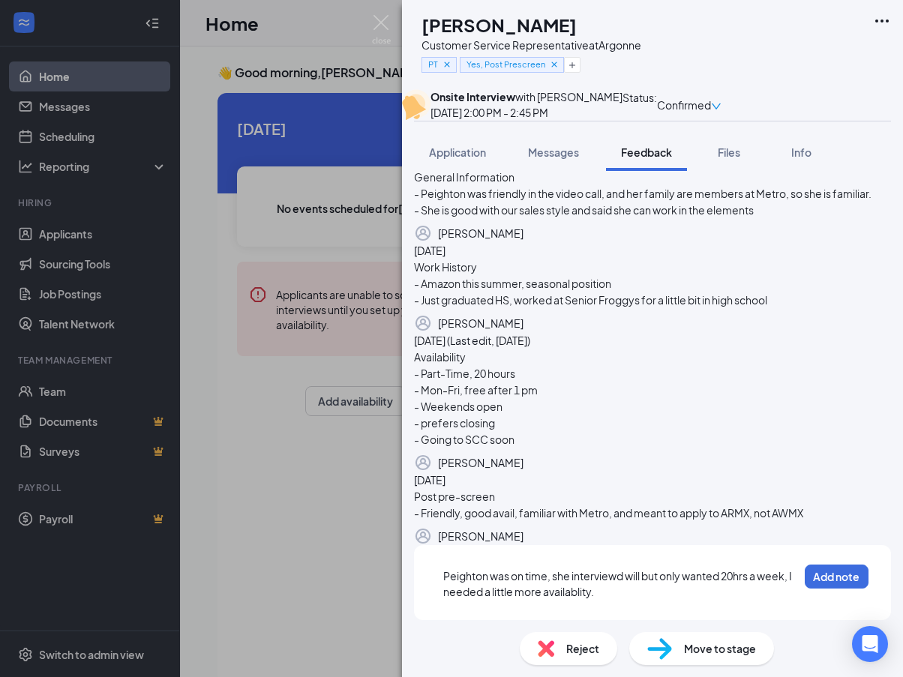
click at [442, 568] on div "Peighton was on time, she interviewd will but only wanted 20hrs a week, I neede…" at bounding box center [652, 582] width 453 height 51
copy span "Peighton was on time, she interviewd will but only wanted 20hrs a week, I neede…"
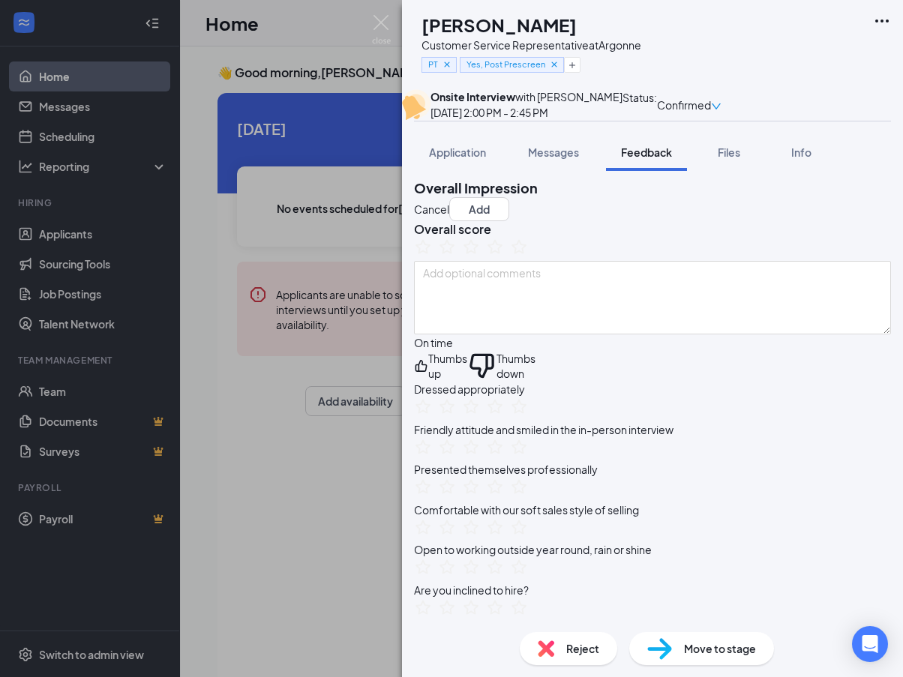
scroll to position [0, 0]
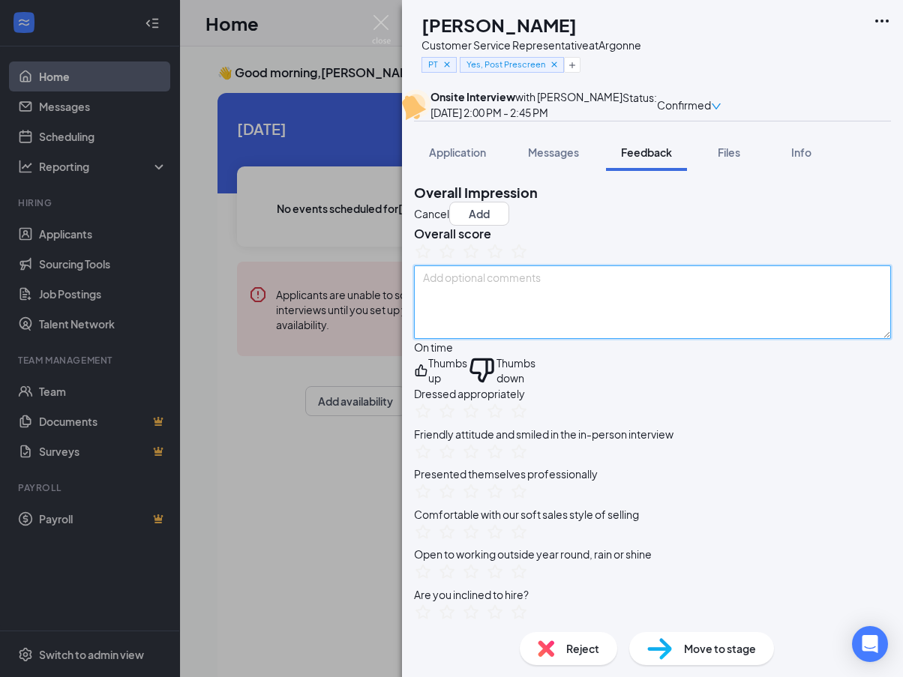
click at [553, 339] on textarea at bounding box center [652, 301] width 477 height 73
paste textarea "Peighton was on time, she interviewd will but only wanted 20hrs a week, I neede…"
click at [552, 339] on textarea "Peighton was on time, she interviewed will but only wanted 20hrs a week, I need…" at bounding box center [652, 301] width 477 height 73
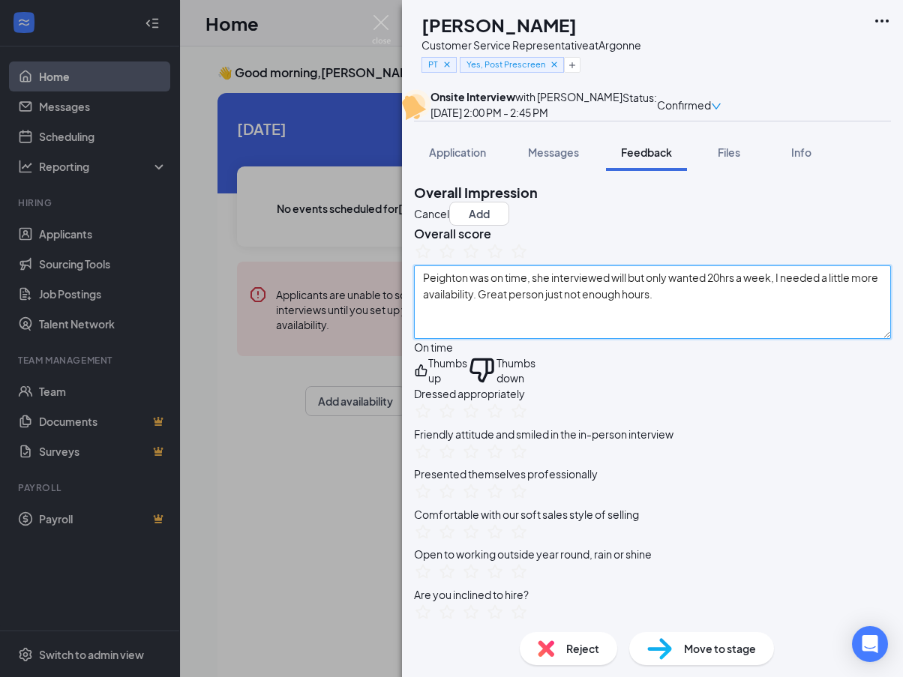
drag, startPoint x: 735, startPoint y: 369, endPoint x: 437, endPoint y: 347, distance: 298.5
click at [437, 339] on textarea "Peighton was on time, she interviewed will but only wanted 20hrs a week, I need…" at bounding box center [652, 301] width 477 height 73
type textarea "Peighton was on time, she interviewed will but only wanted 20hrs a week, I need…"
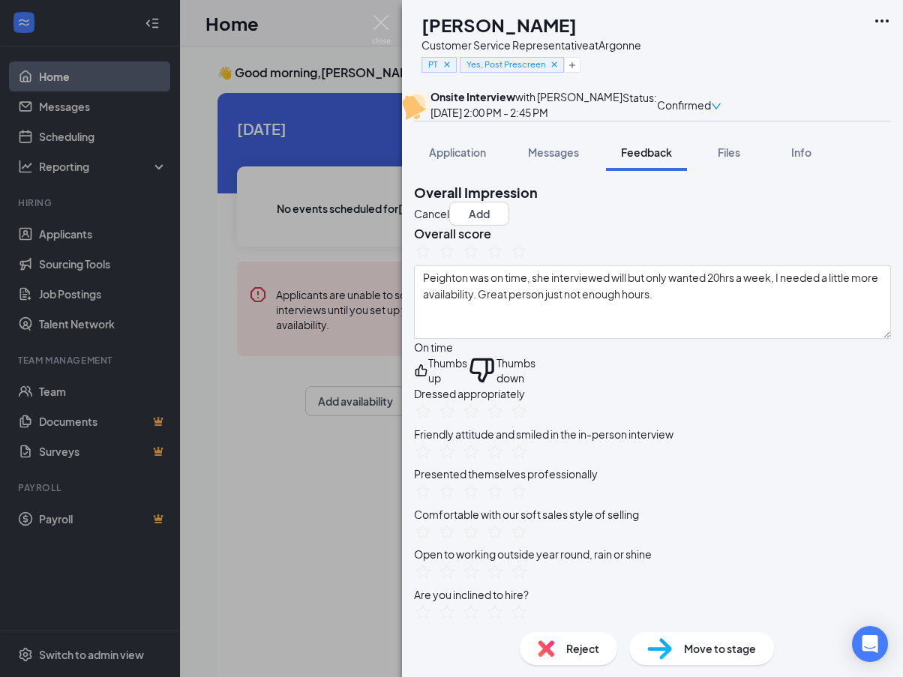
click at [428, 385] on icon "ThumbsUp" at bounding box center [421, 370] width 14 height 30
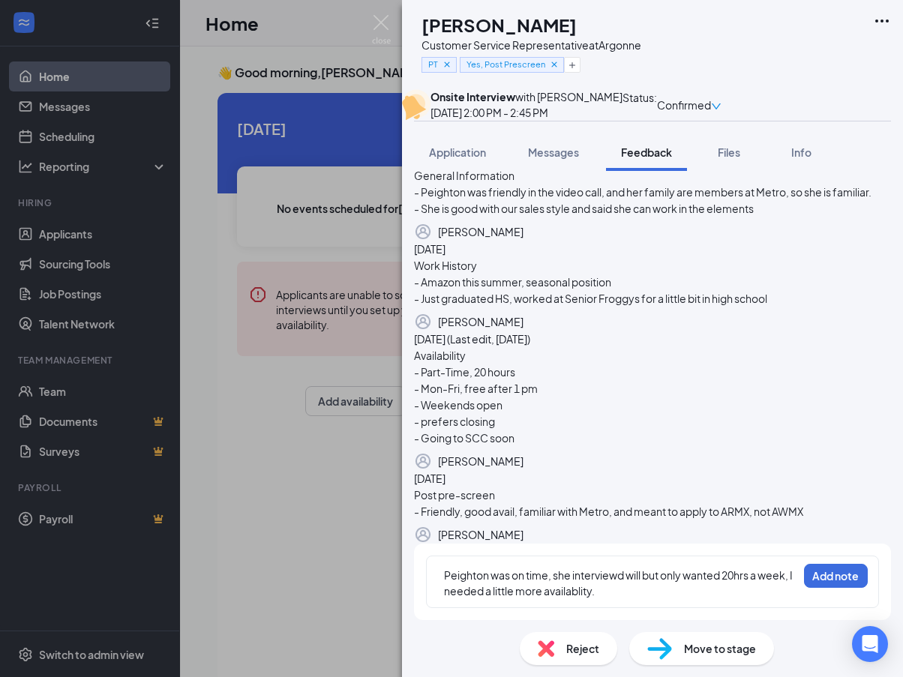
scroll to position [904, 0]
drag, startPoint x: 557, startPoint y: 577, endPoint x: 470, endPoint y: 562, distance: 88.4
click at [470, 562] on div "Peighton was on time, she interviewd will but only wanted 20hrs a week, I neede…" at bounding box center [652, 582] width 453 height 51
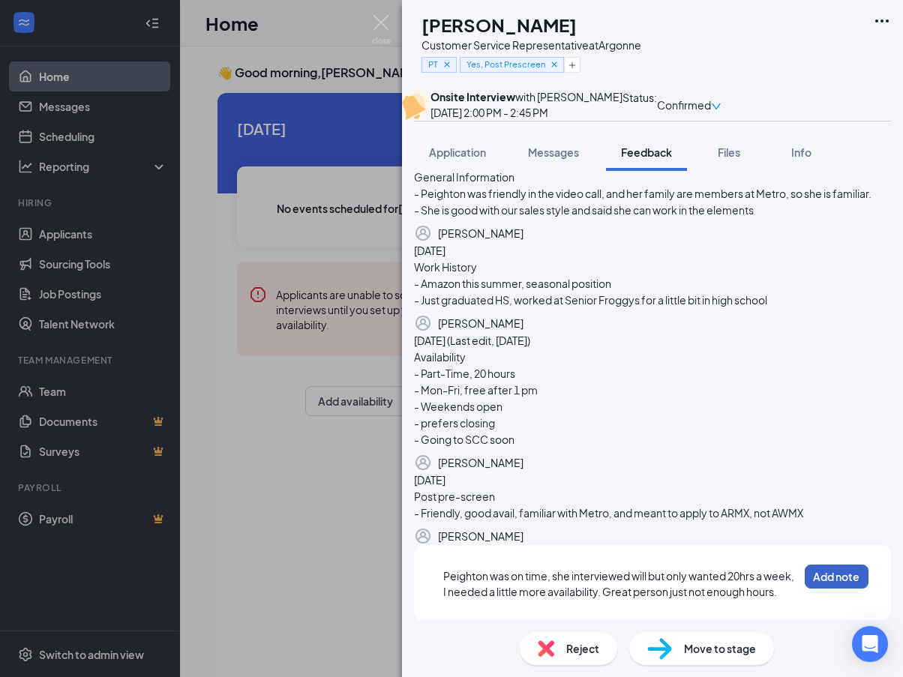
click at [811, 565] on button "Add note" at bounding box center [837, 577] width 64 height 24
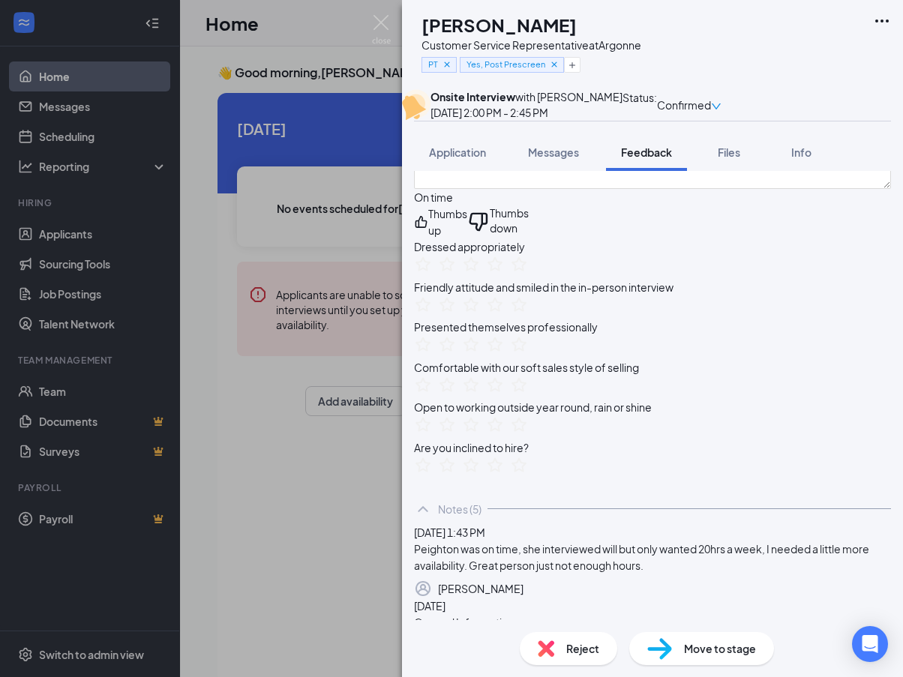
scroll to position [0, 0]
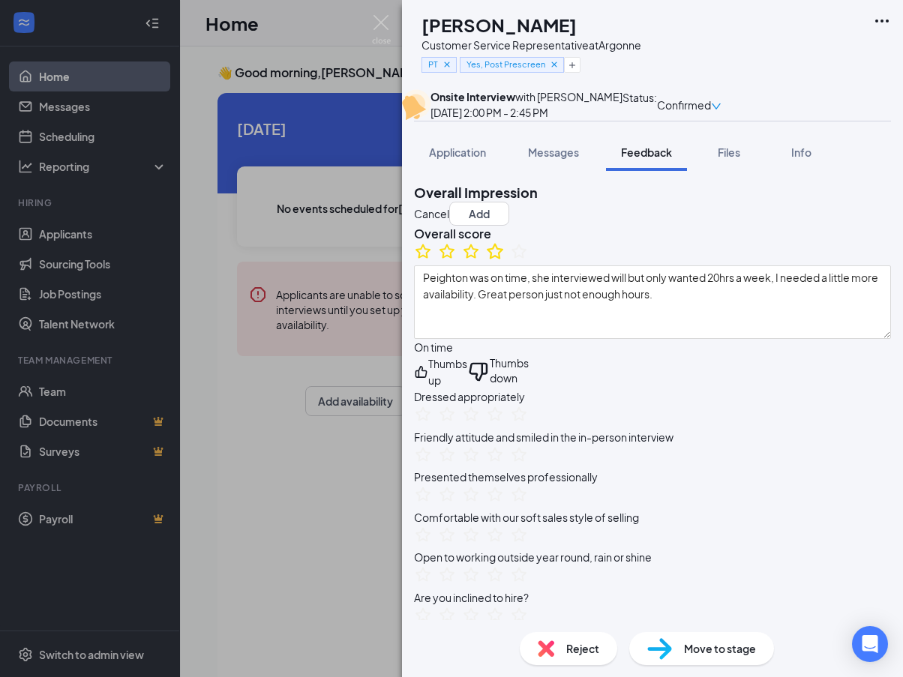
click at [505, 261] on icon "StarBorder" at bounding box center [494, 250] width 19 height 19
click at [509, 226] on button "Add" at bounding box center [479, 214] width 60 height 24
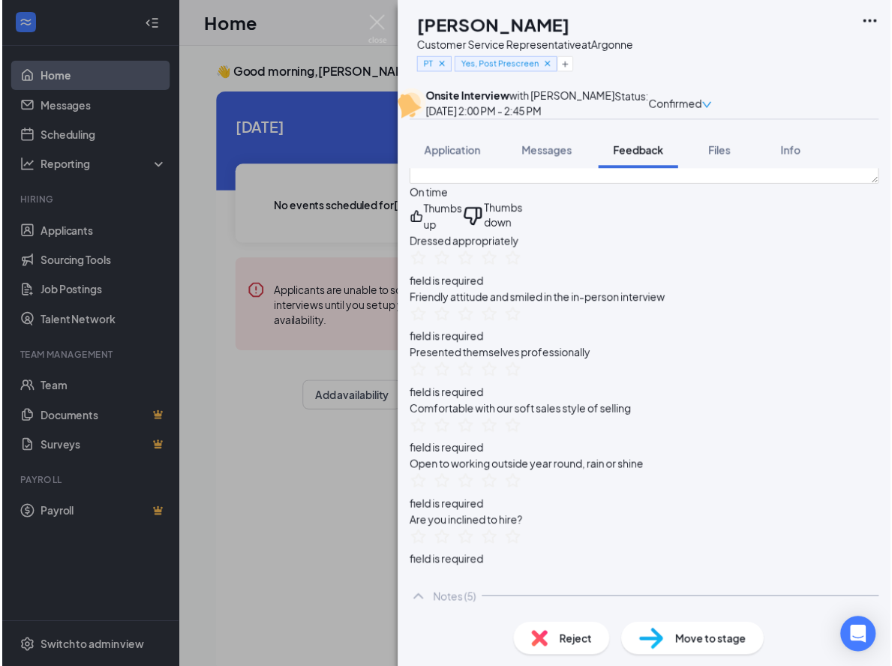
scroll to position [375, 0]
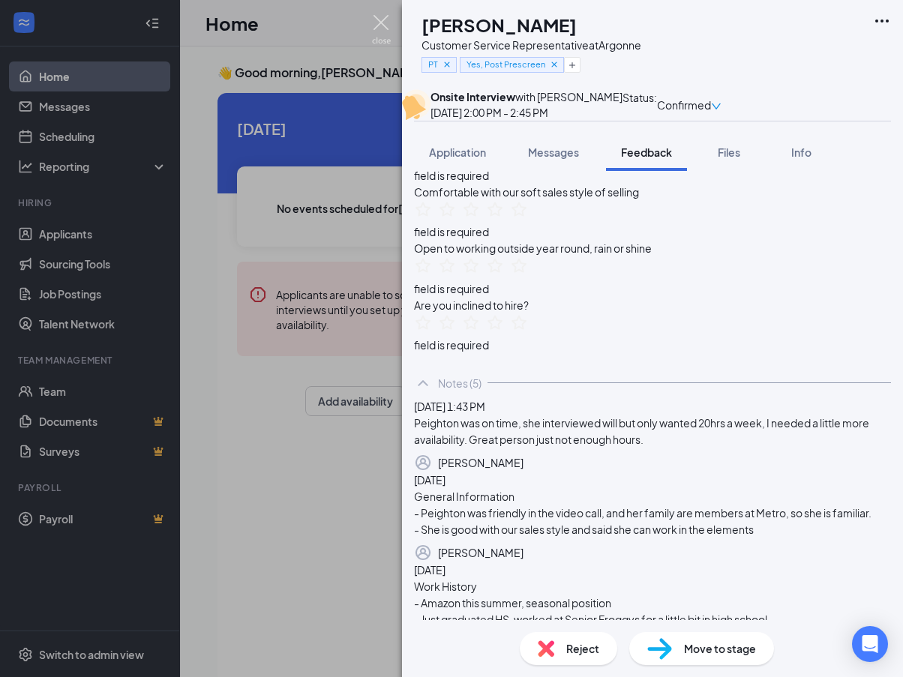
click at [382, 25] on img at bounding box center [381, 29] width 19 height 29
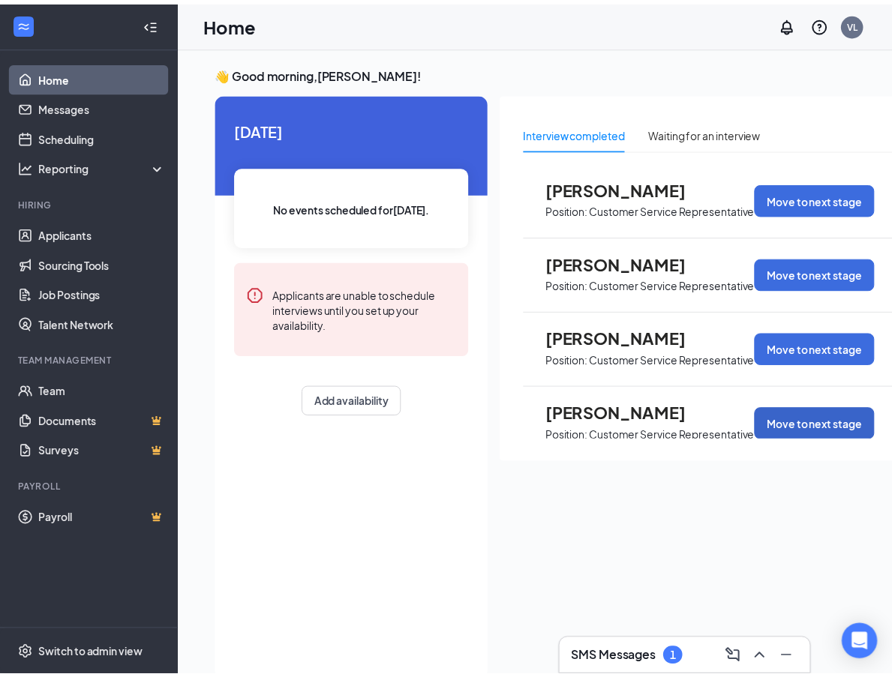
scroll to position [1, 0]
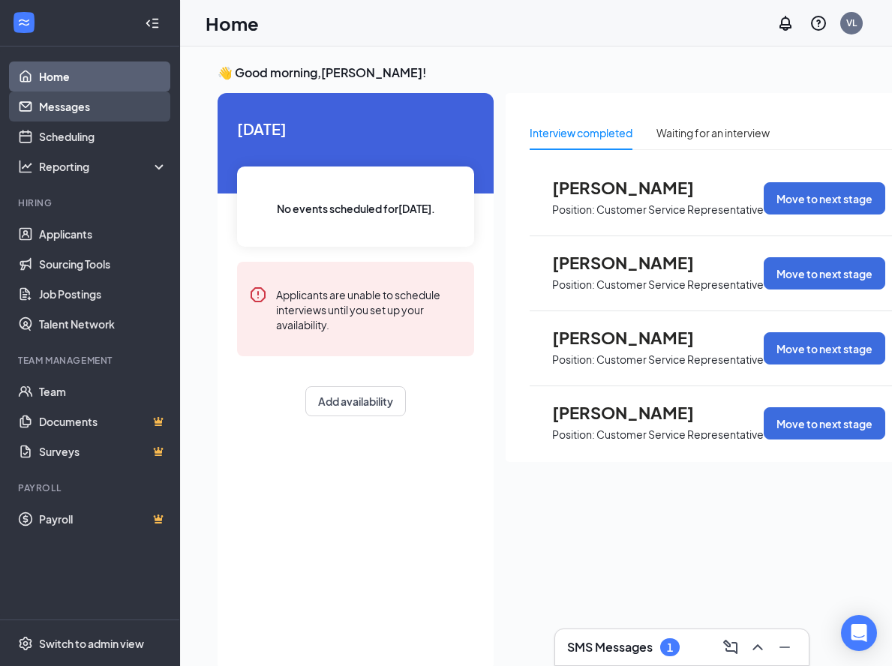
click at [65, 111] on link "Messages" at bounding box center [103, 106] width 128 height 30
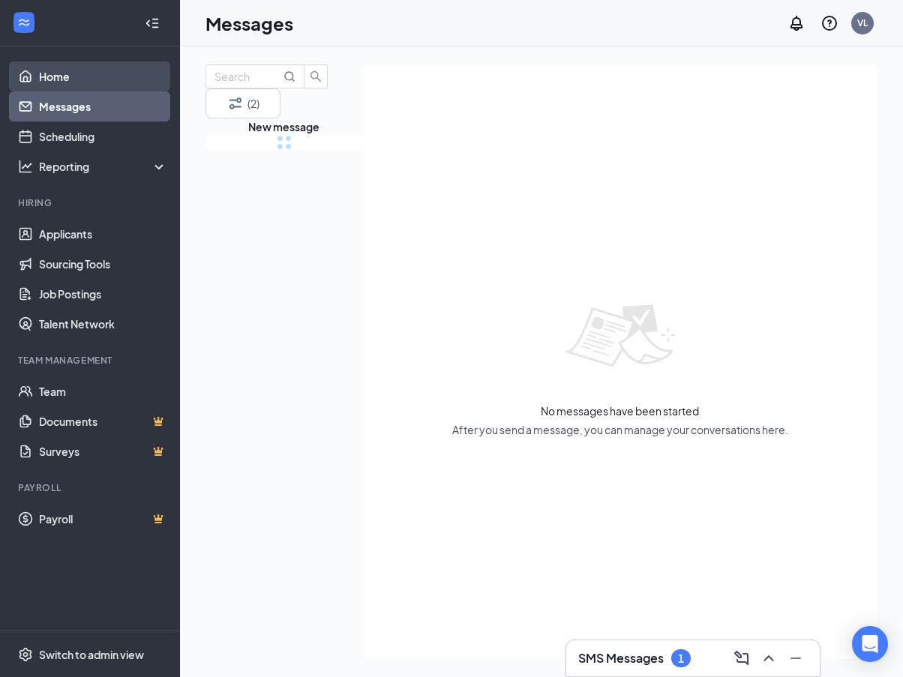
click at [67, 77] on link "Home" at bounding box center [103, 76] width 128 height 30
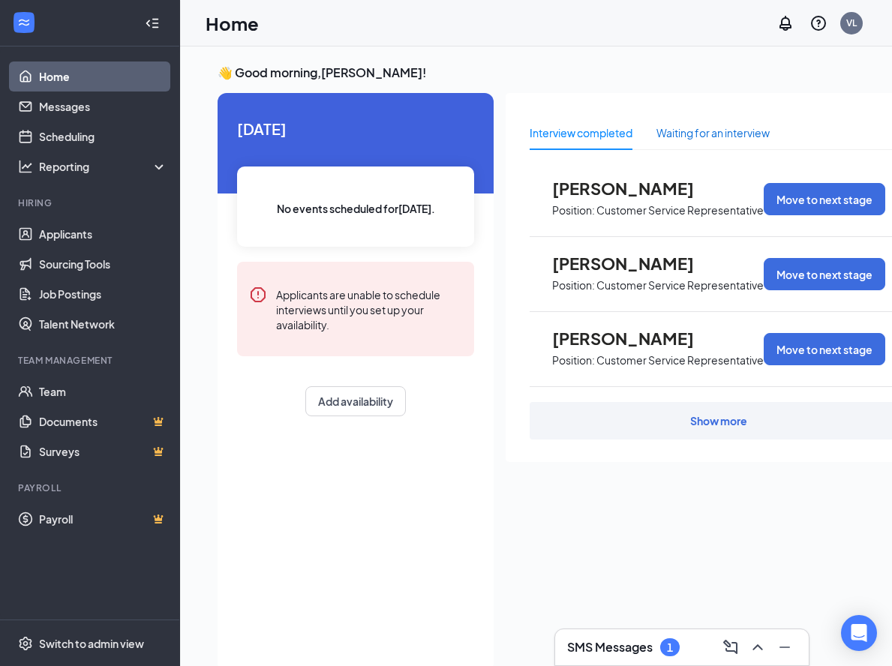
click at [715, 130] on div "Waiting for an interview" at bounding box center [712, 132] width 113 height 16
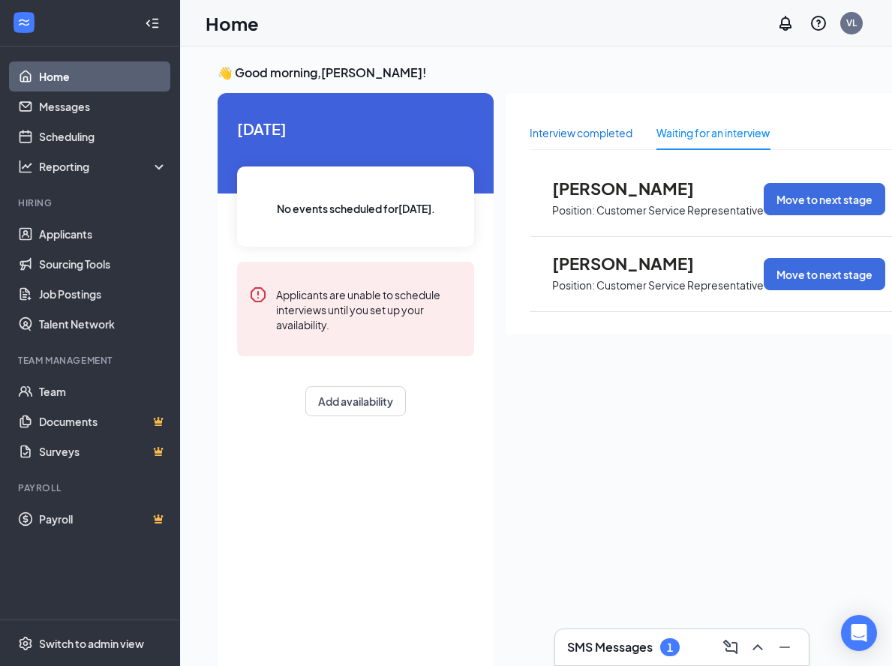
click at [576, 134] on div "Interview completed" at bounding box center [580, 132] width 103 height 16
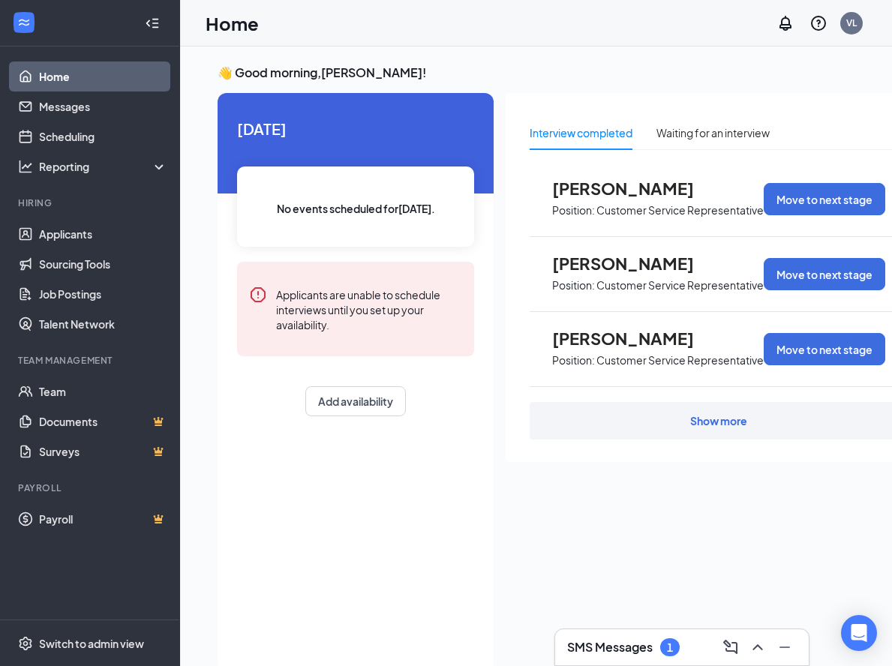
click at [731, 419] on div "Show more" at bounding box center [718, 420] width 57 height 15
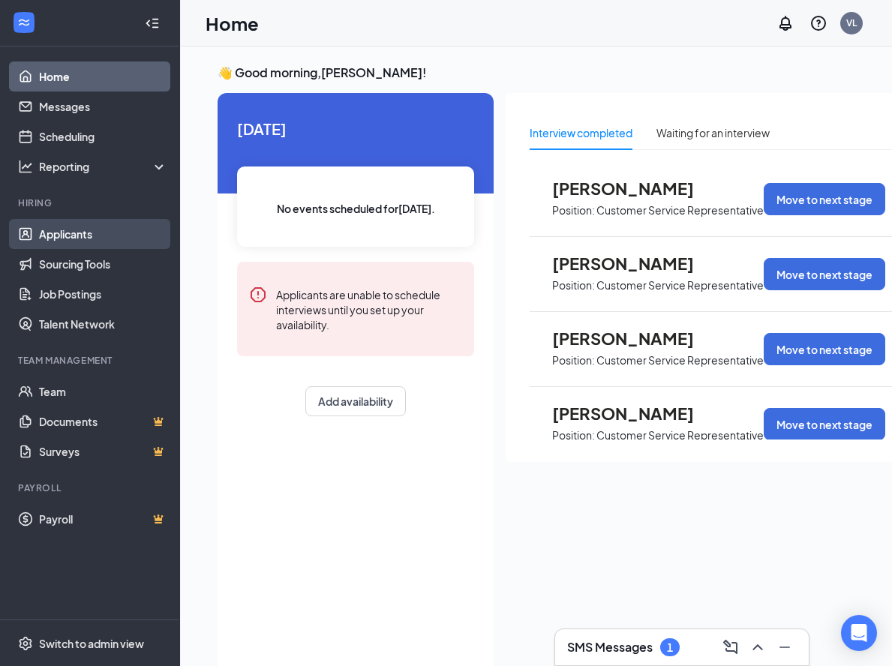
click at [75, 230] on link "Applicants" at bounding box center [103, 234] width 128 height 30
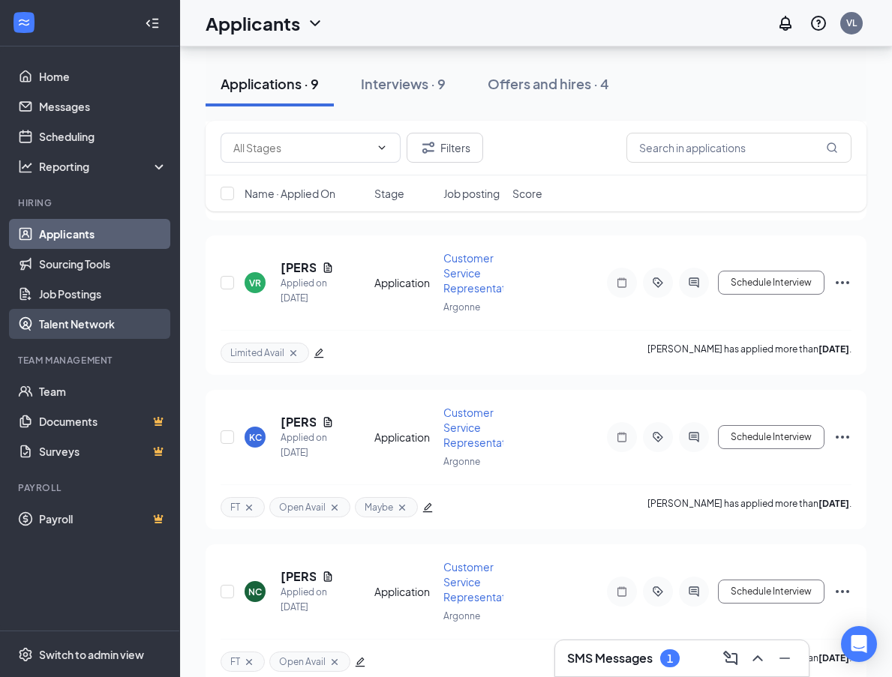
scroll to position [116, 0]
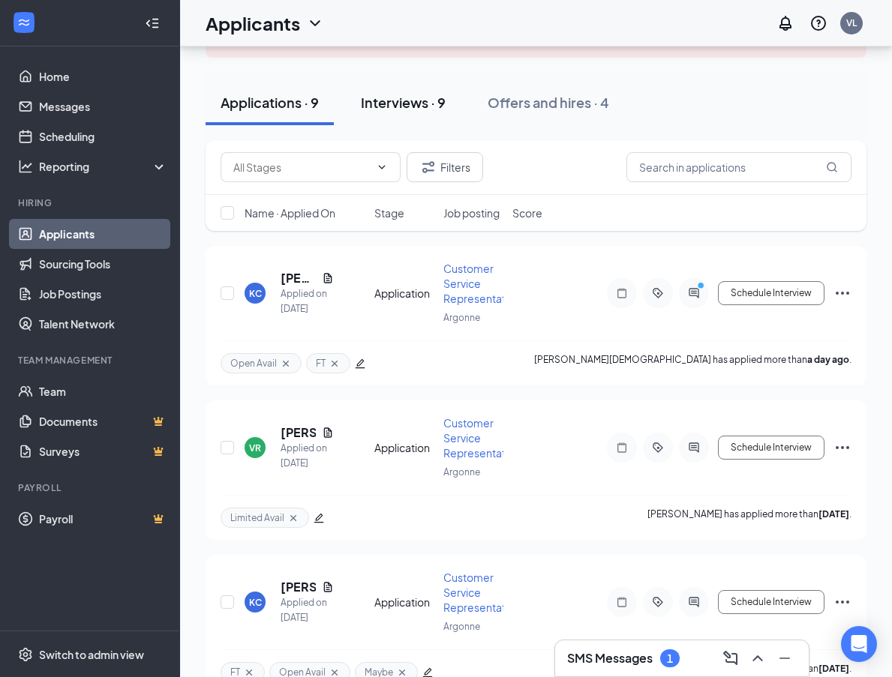
click at [391, 105] on div "Interviews · 9" at bounding box center [403, 102] width 85 height 19
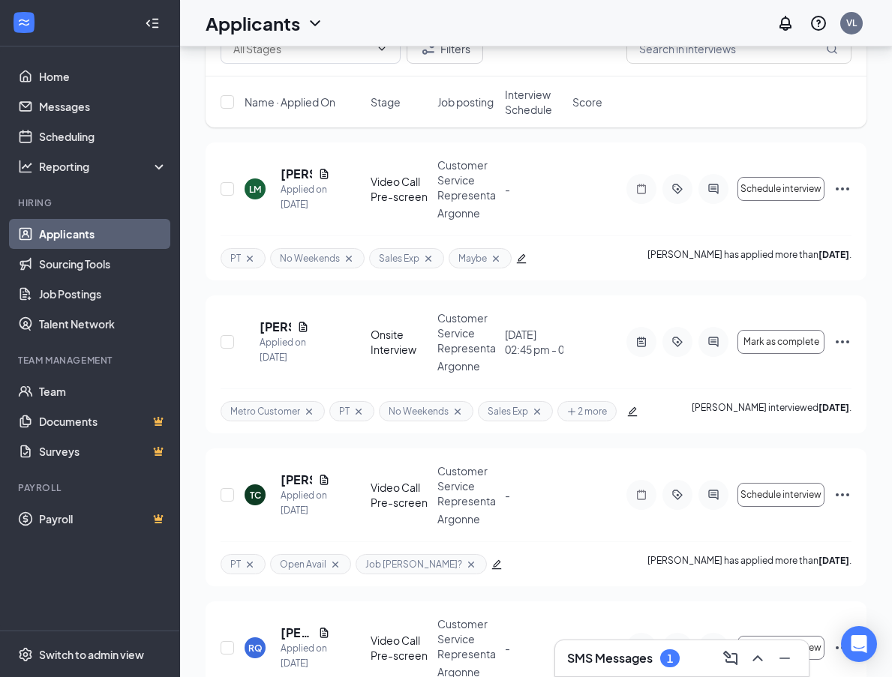
scroll to position [10, 0]
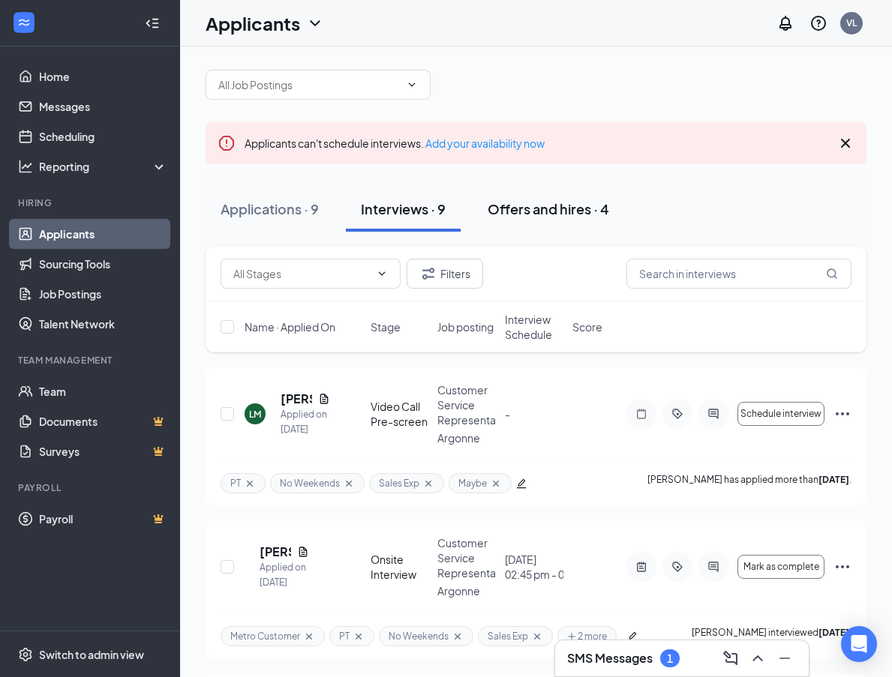
click at [560, 210] on div "Offers and hires · 4" at bounding box center [547, 208] width 121 height 19
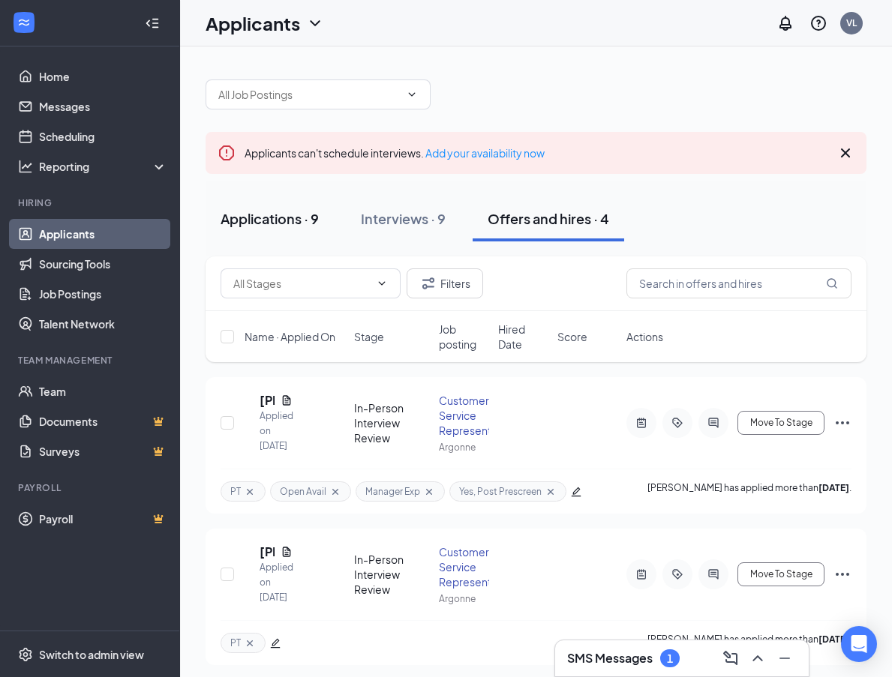
click at [293, 225] on div "Applications · 9" at bounding box center [269, 218] width 98 height 19
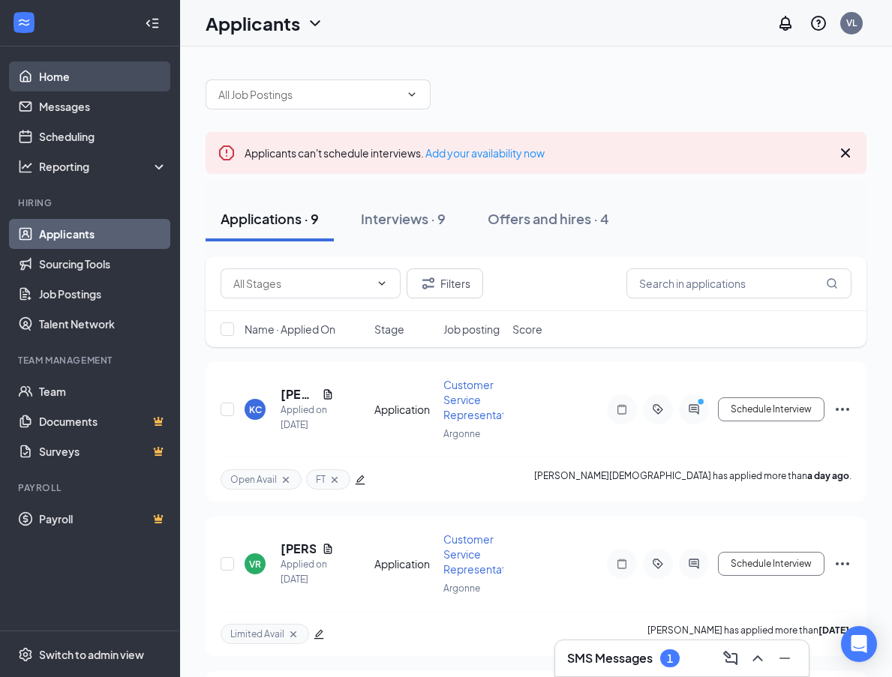
click at [103, 76] on link "Home" at bounding box center [103, 76] width 128 height 30
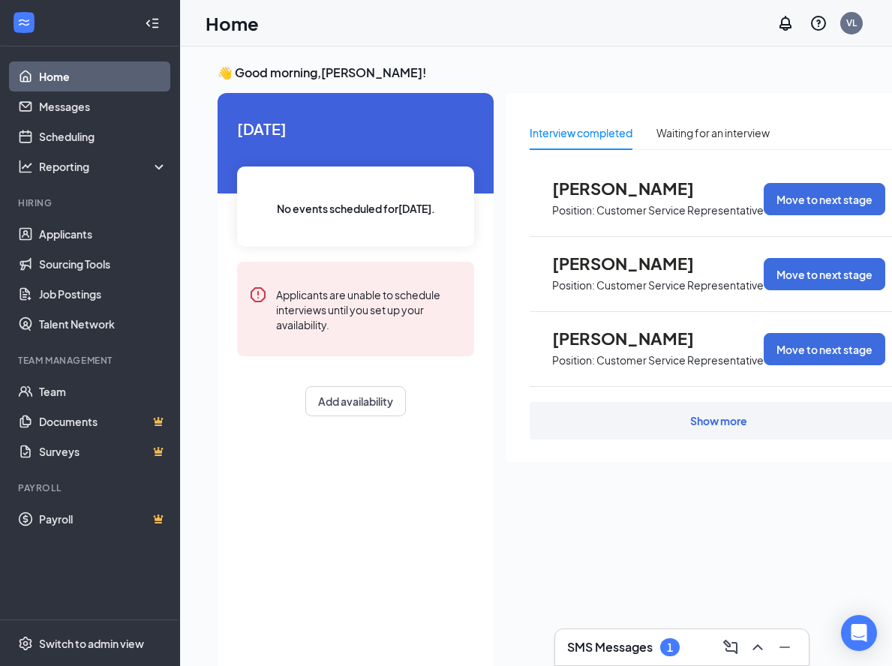
click at [715, 426] on div "Show more" at bounding box center [718, 420] width 57 height 15
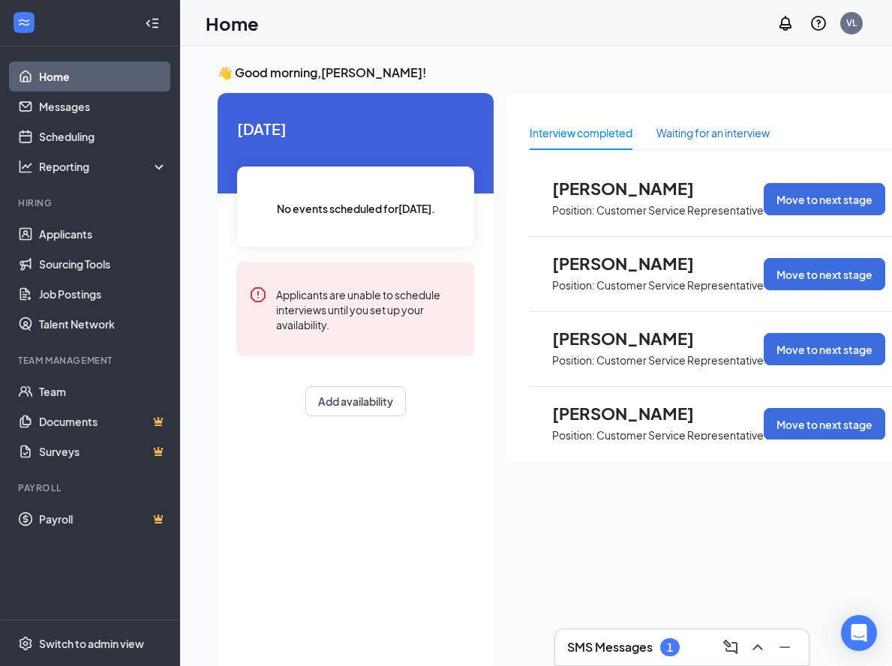
click at [709, 126] on div "Waiting for an interview" at bounding box center [712, 132] width 113 height 16
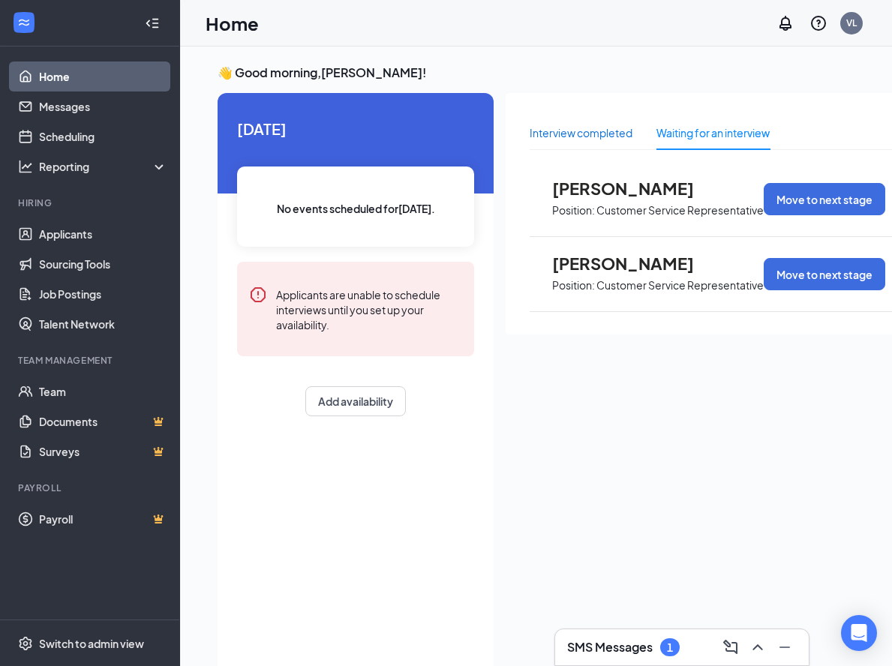
click at [601, 135] on div "Interview completed" at bounding box center [580, 132] width 103 height 16
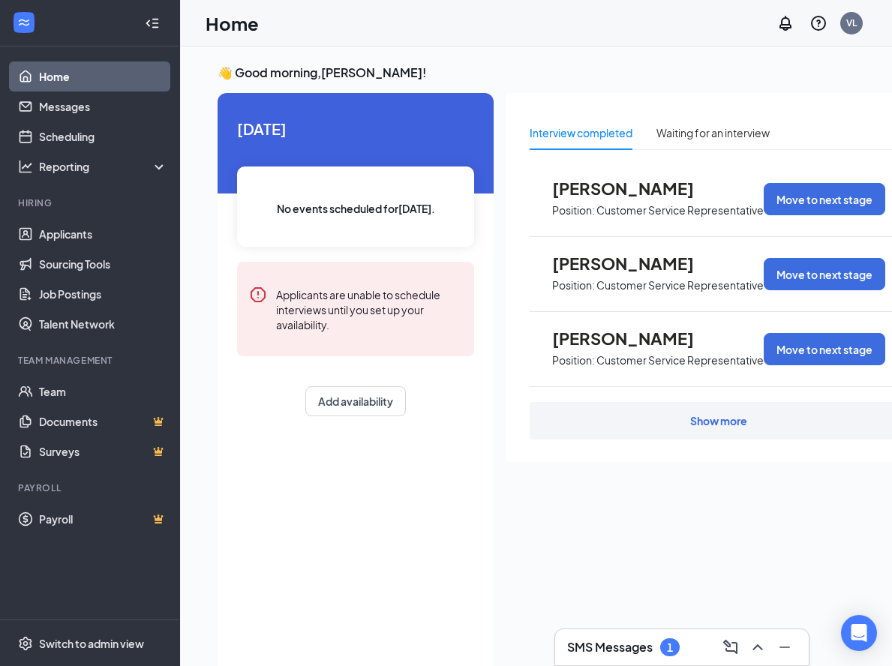
scroll to position [54, 0]
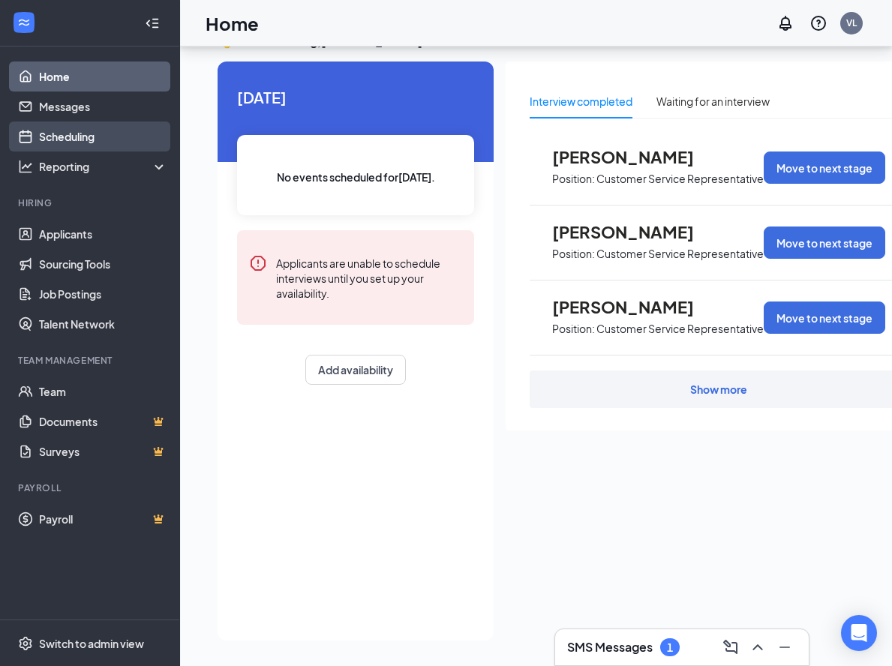
click at [91, 128] on link "Scheduling" at bounding box center [103, 136] width 128 height 30
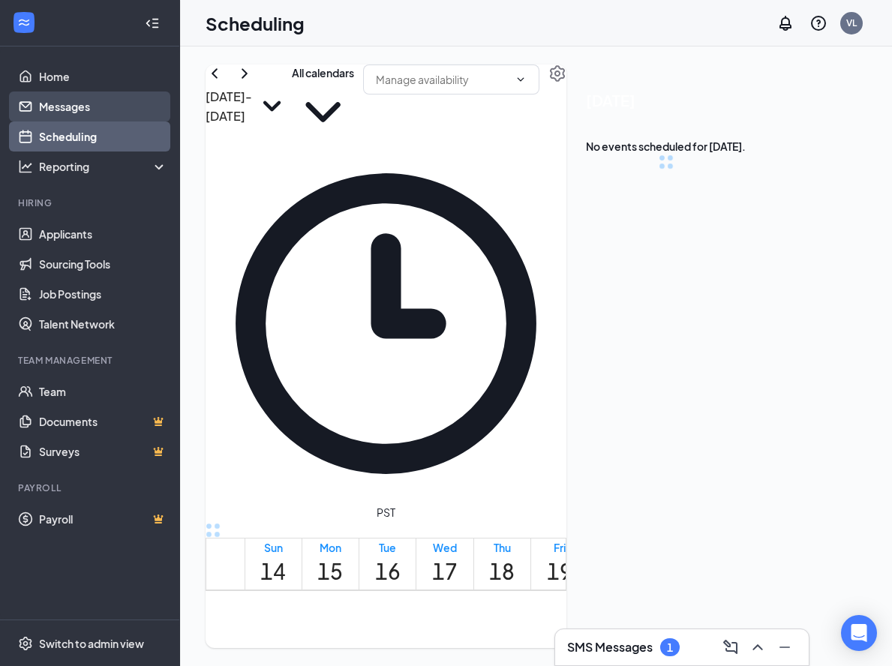
scroll to position [737, 0]
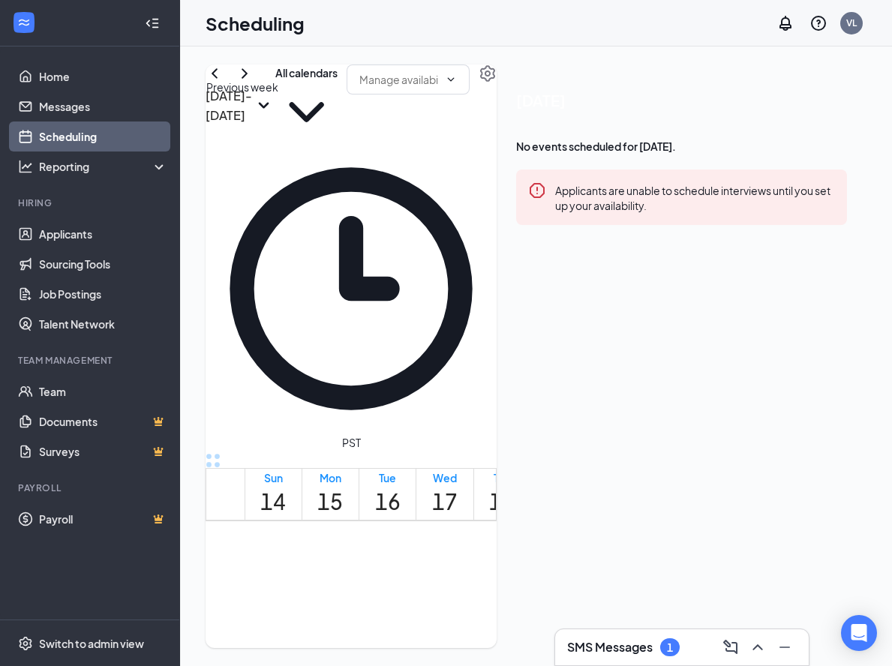
click at [217, 78] on icon "ChevronLeft" at bounding box center [214, 73] width 6 height 10
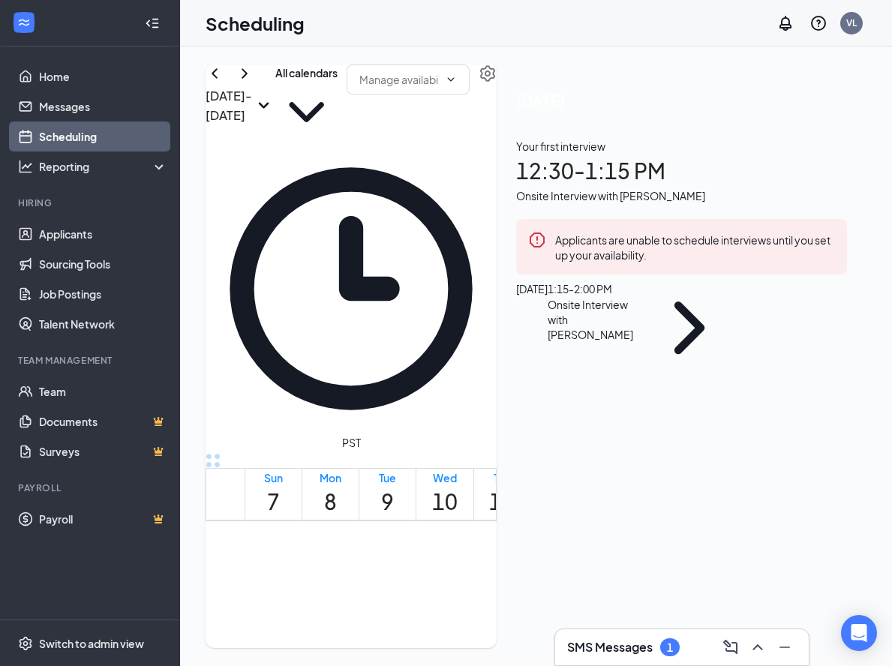
scroll to position [1037, 0]
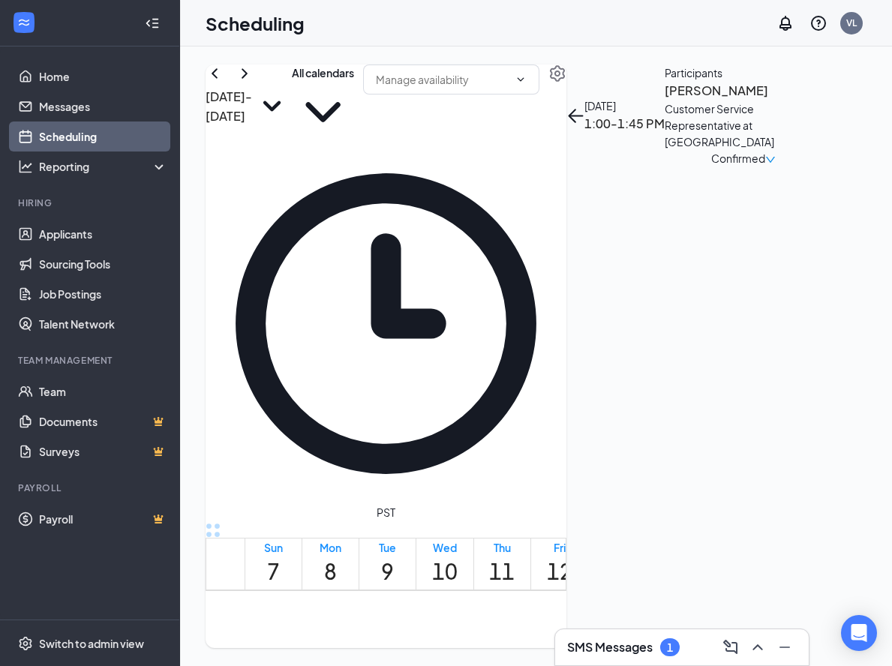
click at [766, 100] on h3 "[PERSON_NAME]" at bounding box center [742, 90] width 157 height 19
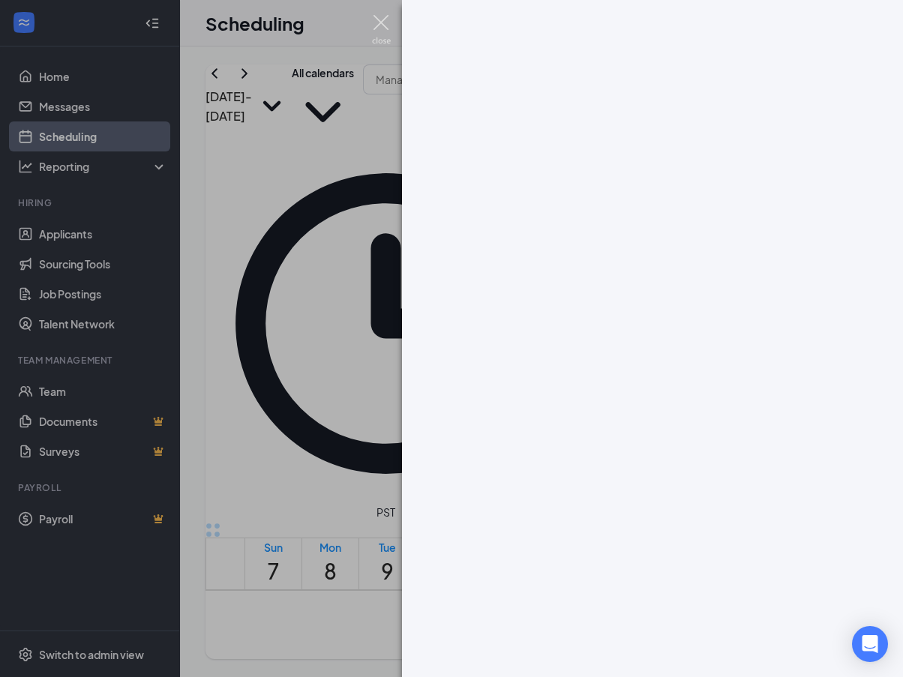
click at [389, 28] on img at bounding box center [381, 29] width 19 height 29
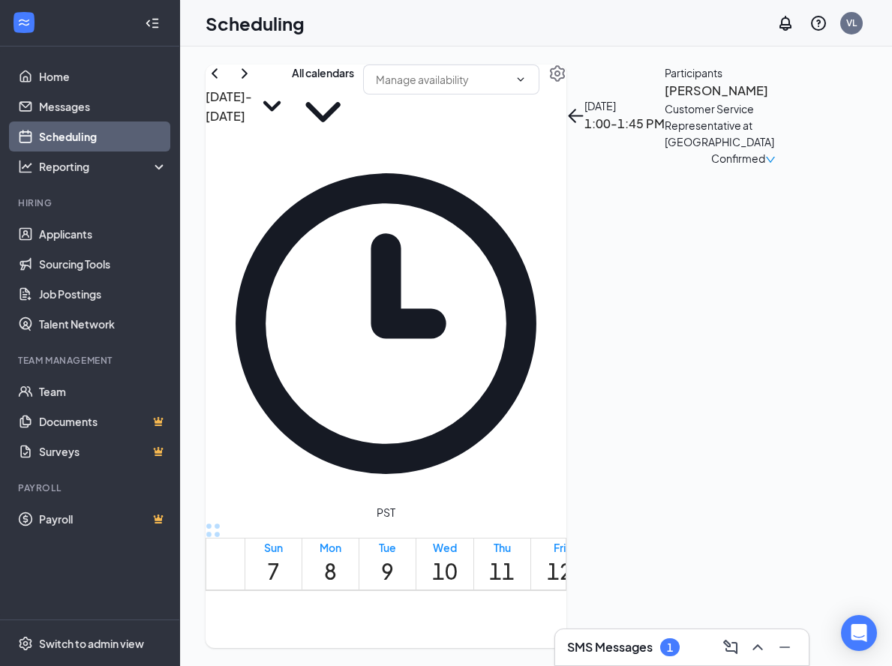
scroll to position [0, 11]
click at [770, 100] on h3 "[PERSON_NAME]" at bounding box center [742, 90] width 157 height 19
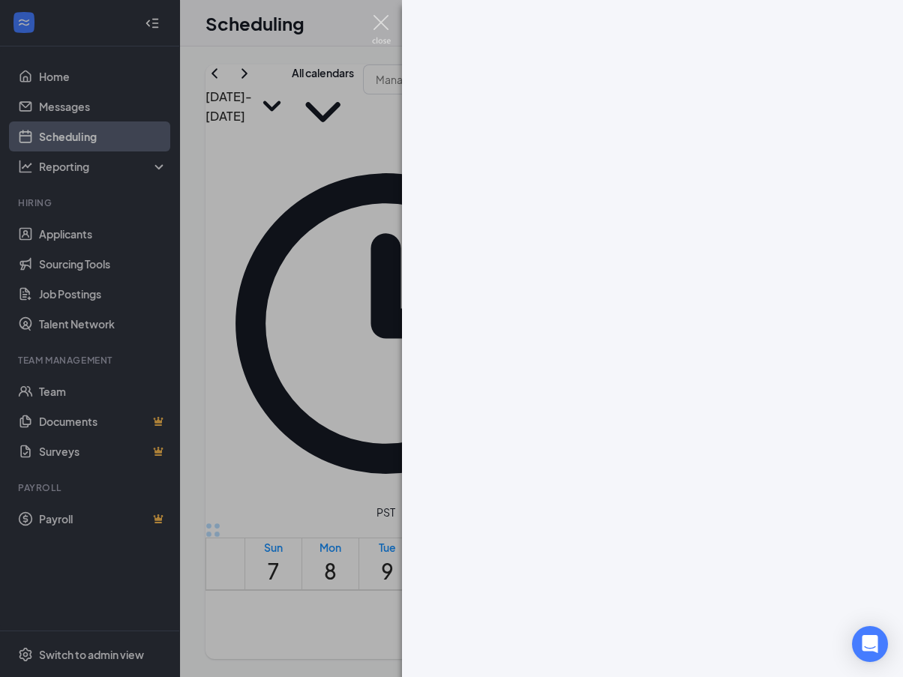
click at [377, 19] on img at bounding box center [381, 29] width 19 height 29
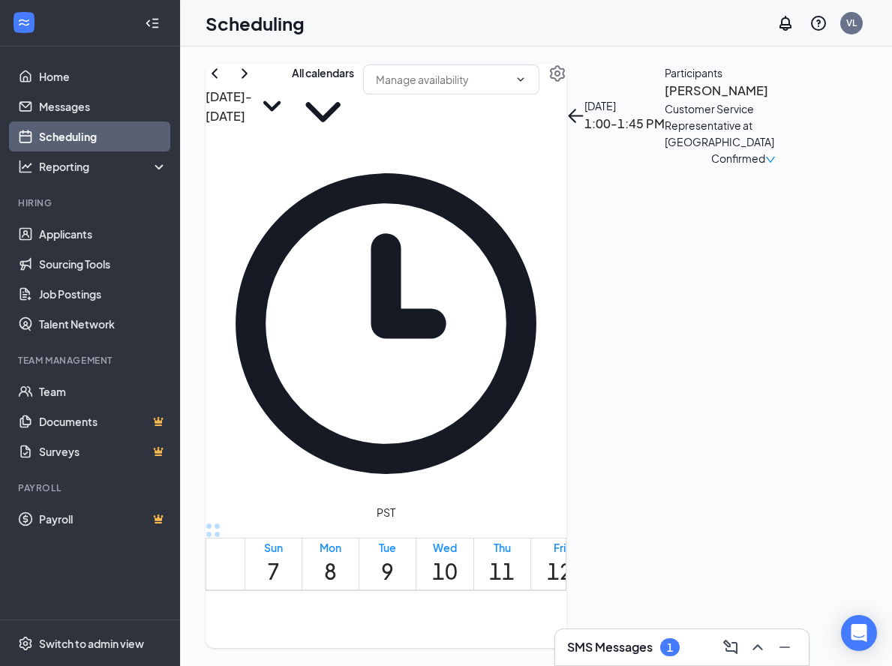
scroll to position [0, 11]
click at [765, 166] on span "Confirmed" at bounding box center [738, 158] width 54 height 16
click at [792, 166] on div "[DATE] 1:00-1:45 PM Participants [PERSON_NAME] Customer Service Representative …" at bounding box center [694, 115] width 256 height 102
